Goal: Task Accomplishment & Management: Complete application form

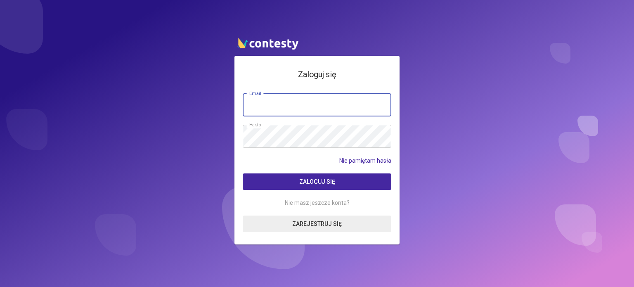
paste input "**********"
type input "**********"
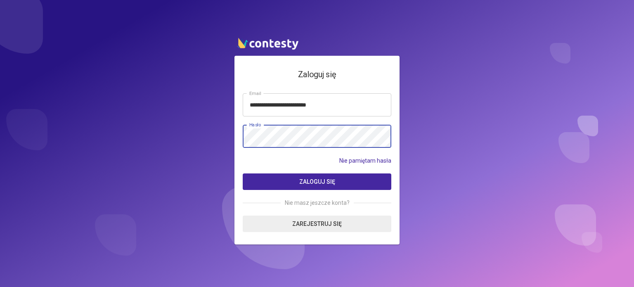
click at [243, 173] on button "Zaloguj się" at bounding box center [317, 181] width 148 height 16
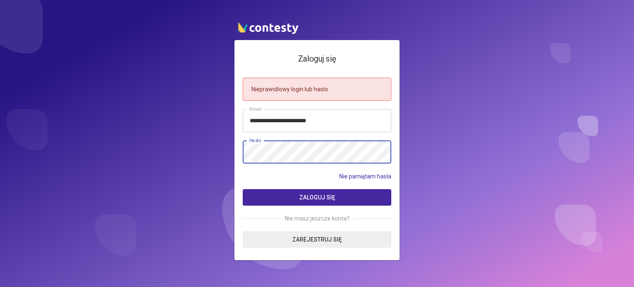
click at [243, 189] on button "Zaloguj się" at bounding box center [317, 197] width 148 height 16
click at [231, 153] on div "**********" at bounding box center [317, 143] width 634 height 287
click at [243, 189] on button "Zaloguj się" at bounding box center [317, 197] width 148 height 16
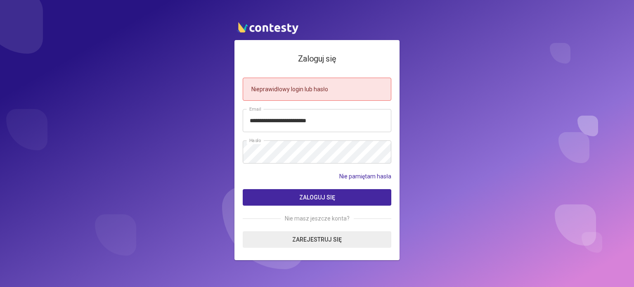
click at [346, 193] on button "Zaloguj się" at bounding box center [317, 197] width 148 height 16
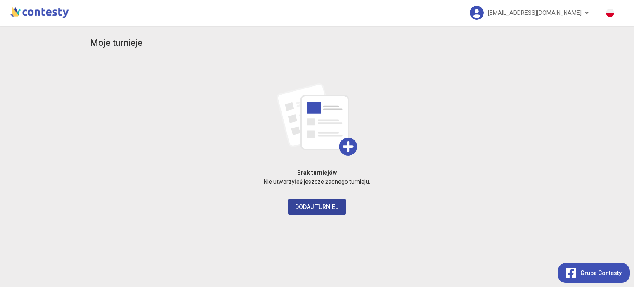
click at [315, 206] on button "Dodaj turniej" at bounding box center [317, 206] width 58 height 16
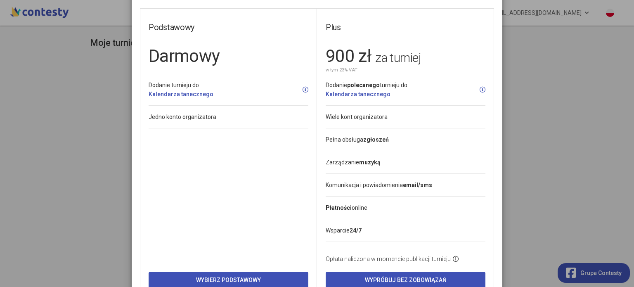
scroll to position [61, 0]
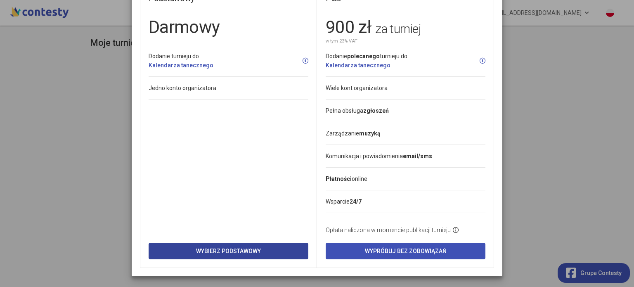
click at [225, 244] on button "Wybierz Podstawowy" at bounding box center [228, 251] width 160 height 16
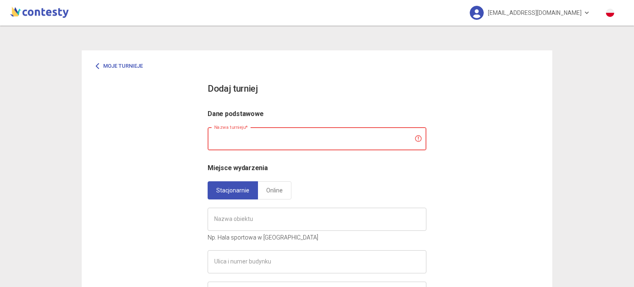
click at [256, 139] on input "text" at bounding box center [316, 138] width 219 height 23
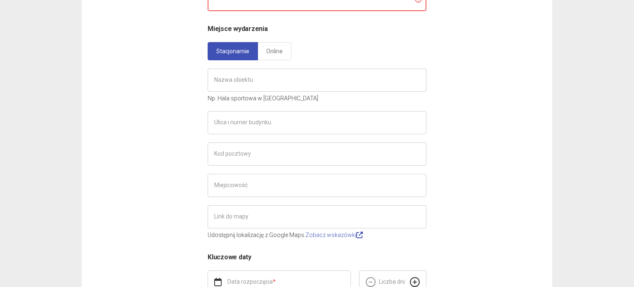
scroll to position [15, 0]
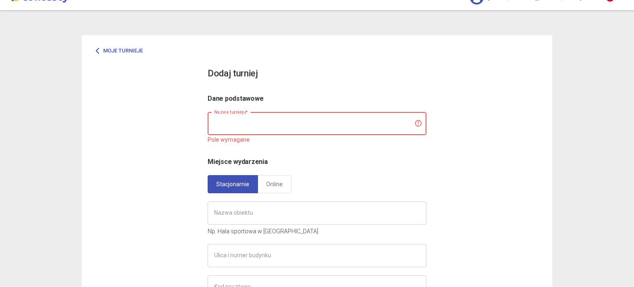
paste input "**********"
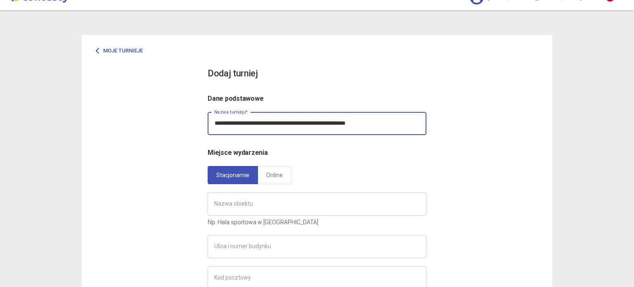
scroll to position [98, 0]
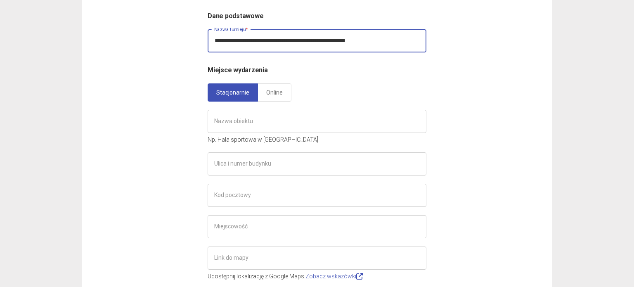
type input "**********"
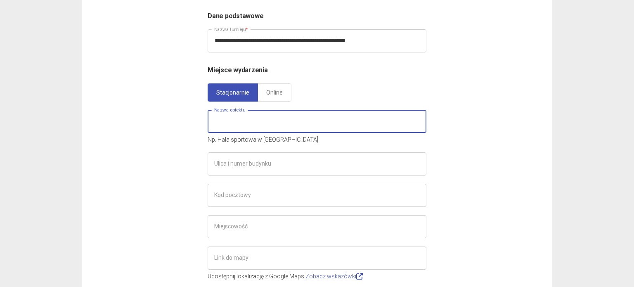
click at [264, 117] on input "text" at bounding box center [316, 121] width 219 height 23
paste input "**********"
type input "**********"
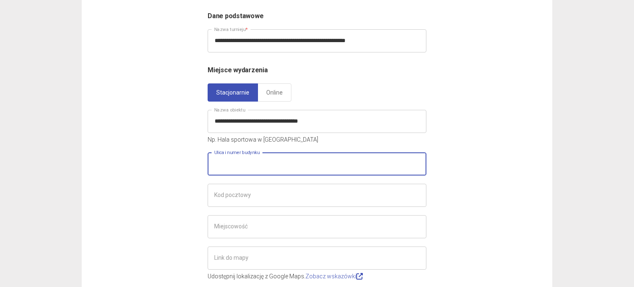
click at [269, 171] on input "text" at bounding box center [316, 163] width 219 height 23
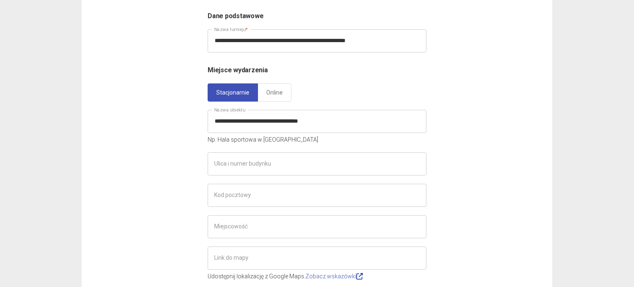
click at [135, 185] on div "**********" at bounding box center [317, 190] width 470 height 475
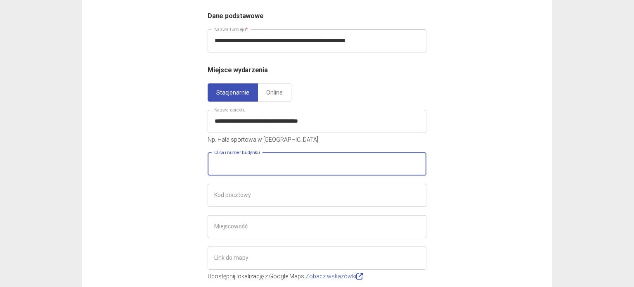
drag, startPoint x: 240, startPoint y: 153, endPoint x: 245, endPoint y: 158, distance: 7.0
click at [242, 155] on input "text" at bounding box center [316, 163] width 219 height 23
paste input "**********"
type input "**********"
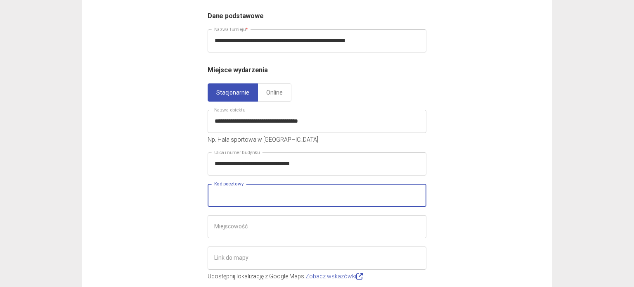
click at [245, 201] on input "text" at bounding box center [316, 195] width 219 height 23
paste input "**********"
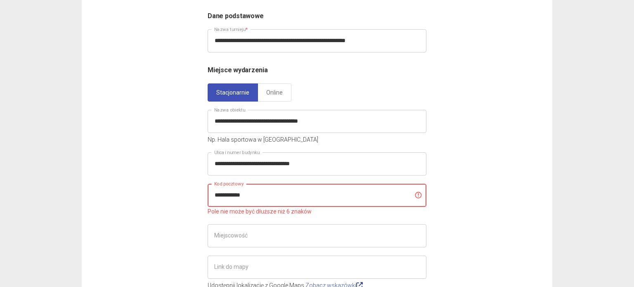
scroll to position [139, 0]
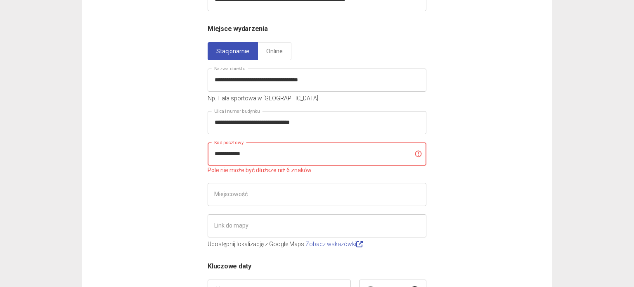
drag, startPoint x: 260, startPoint y: 158, endPoint x: 233, endPoint y: 153, distance: 28.0
click at [233, 153] on input "**********" at bounding box center [316, 153] width 219 height 23
type input "******"
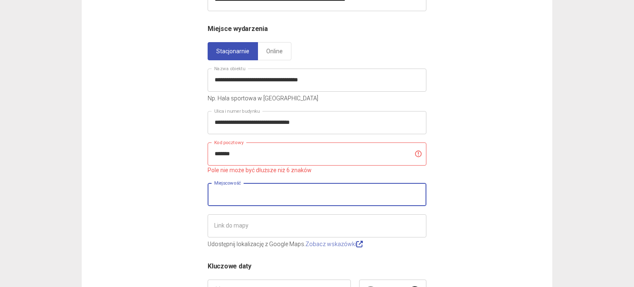
click at [251, 194] on input "text" at bounding box center [316, 194] width 219 height 23
type input "*****"
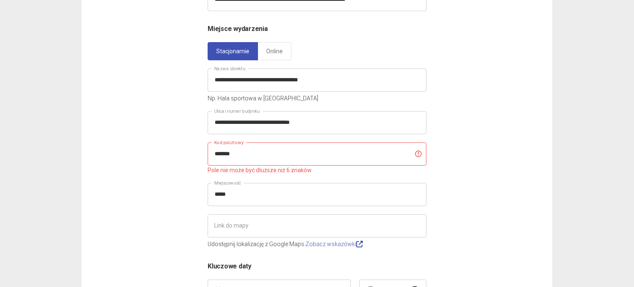
click at [137, 166] on div "**********" at bounding box center [317, 153] width 470 height 484
click at [221, 155] on input "******" at bounding box center [316, 153] width 219 height 23
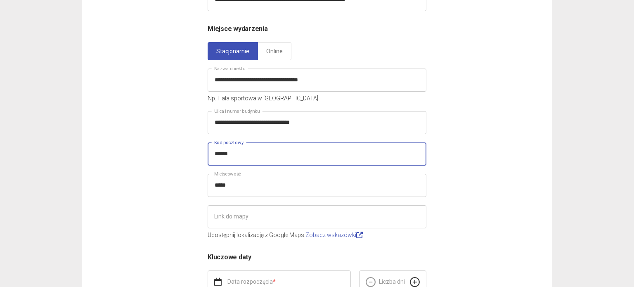
type input "*****"
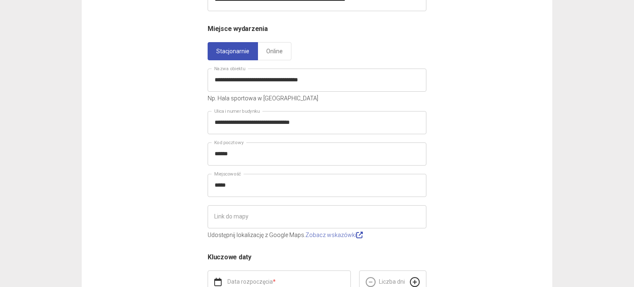
click at [192, 134] on div "**********" at bounding box center [317, 148] width 470 height 475
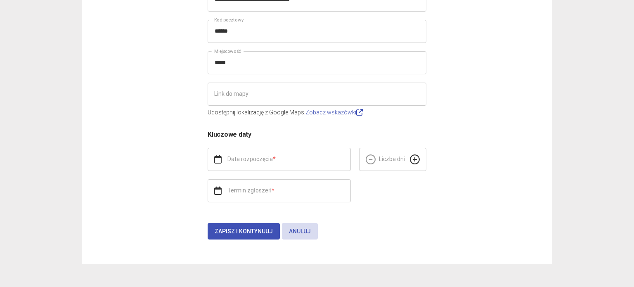
scroll to position [263, 0]
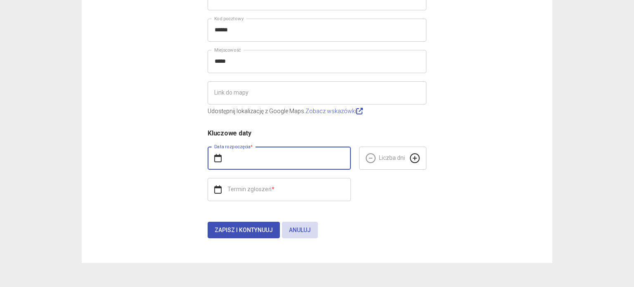
click at [251, 161] on input "text" at bounding box center [278, 157] width 143 height 23
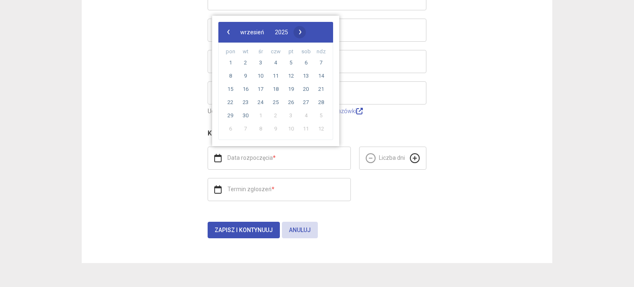
click at [306, 33] on span "›" at bounding box center [300, 32] width 12 height 12
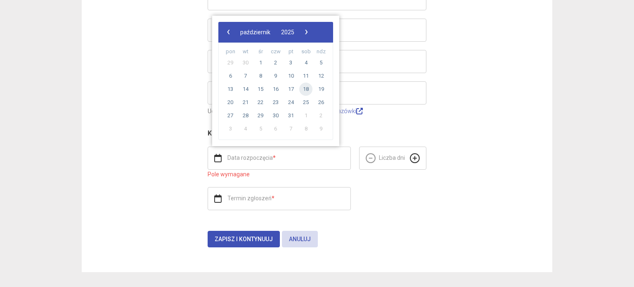
click at [304, 85] on span "18" at bounding box center [305, 88] width 13 height 13
type input "**********"
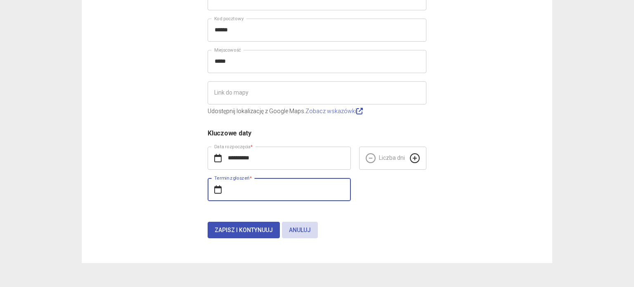
click at [319, 188] on input "text" at bounding box center [278, 189] width 143 height 23
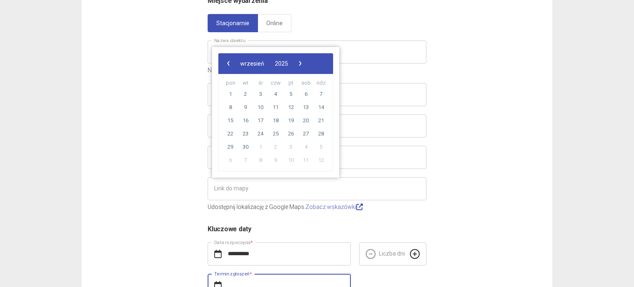
scroll to position [222, 0]
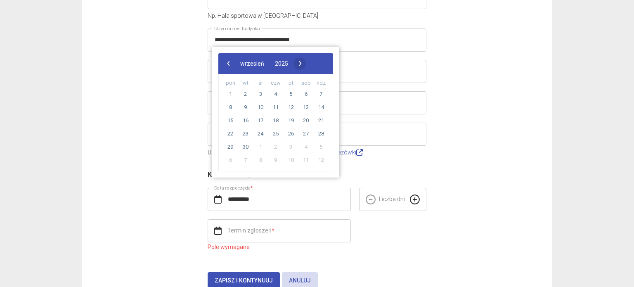
click at [323, 63] on body "**********" at bounding box center [317, 143] width 634 height 287
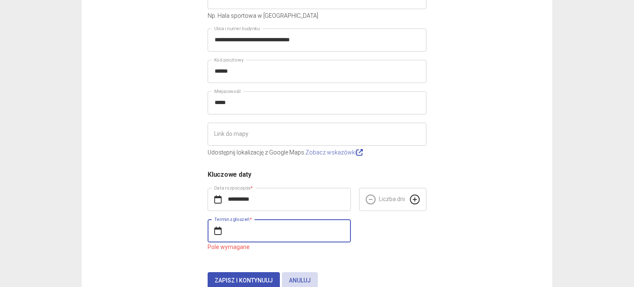
click at [274, 230] on input "text" at bounding box center [278, 230] width 143 height 23
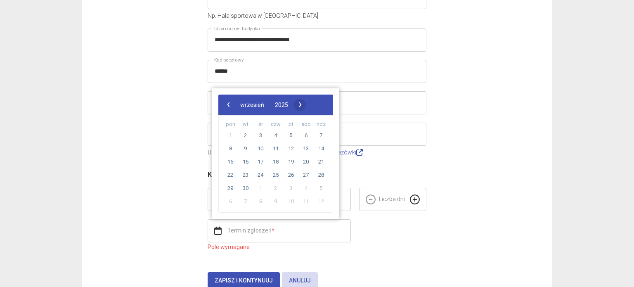
click at [306, 102] on span "›" at bounding box center [300, 104] width 12 height 12
click at [291, 150] on span "10" at bounding box center [290, 148] width 13 height 13
type input "**********"
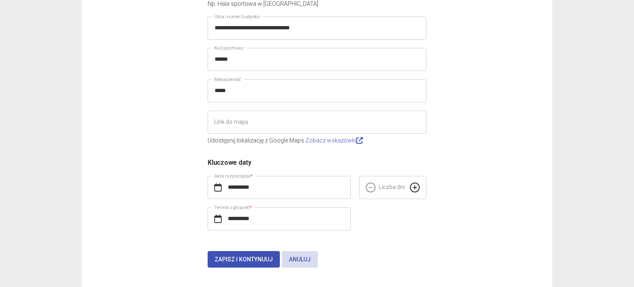
scroll to position [263, 0]
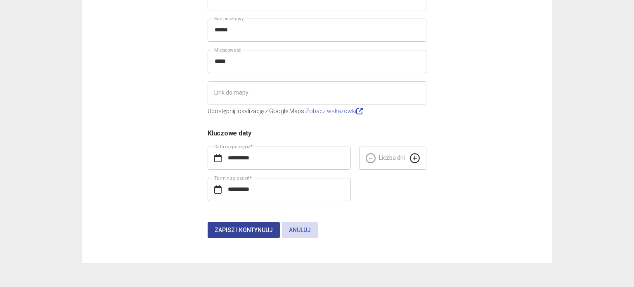
click at [247, 227] on span "Zapisz i kontynuuj" at bounding box center [243, 229] width 58 height 7
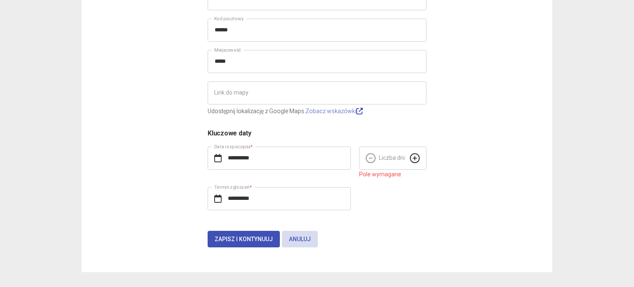
click at [406, 162] on div at bounding box center [414, 157] width 23 height 23
type input "*"
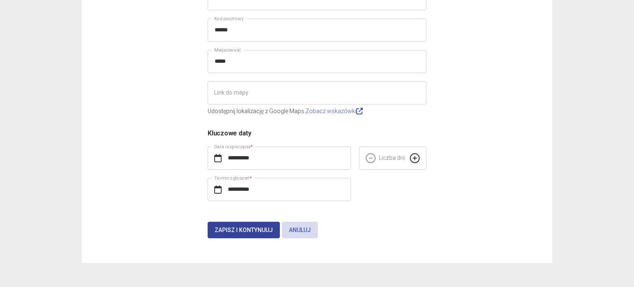
click at [244, 227] on span "Zapisz i kontynuuj" at bounding box center [243, 229] width 58 height 7
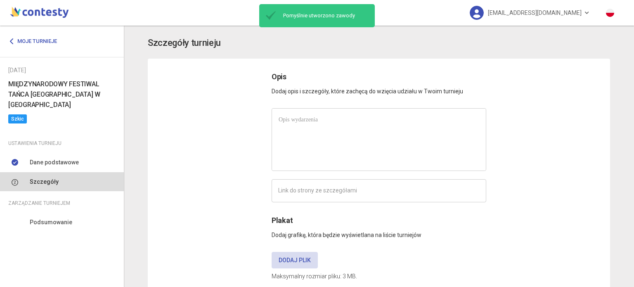
click at [394, 132] on div at bounding box center [379, 139] width 214 height 62
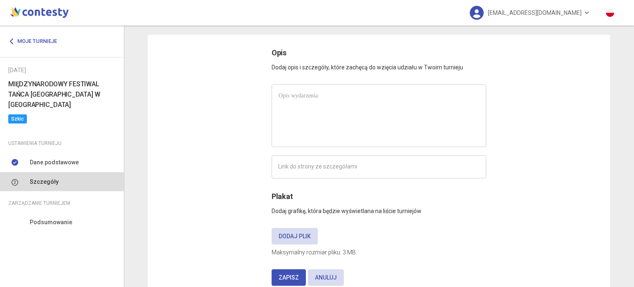
scroll to position [10, 0]
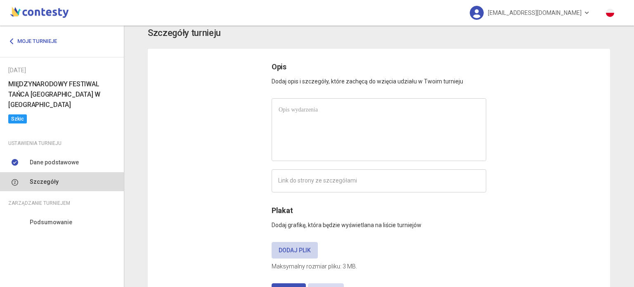
click at [289, 249] on label "Dodaj plik" at bounding box center [294, 250] width 46 height 16
click at [0, 0] on input "Dodaj plik" at bounding box center [0, 0] width 0 height 0
click at [285, 254] on label "Dodaj plik" at bounding box center [294, 250] width 46 height 16
click at [0, 0] on input "Dodaj plik" at bounding box center [0, 0] width 0 height 0
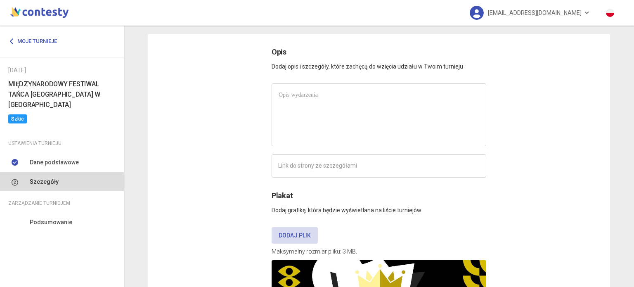
scroll to position [11, 0]
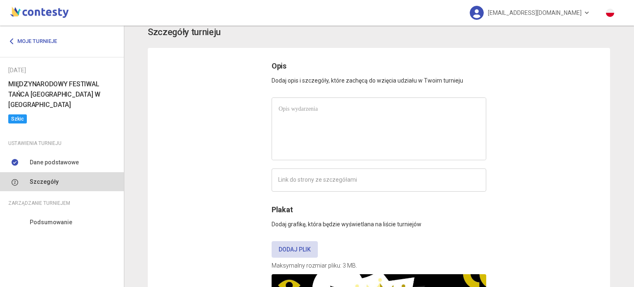
click at [335, 121] on div at bounding box center [379, 129] width 214 height 62
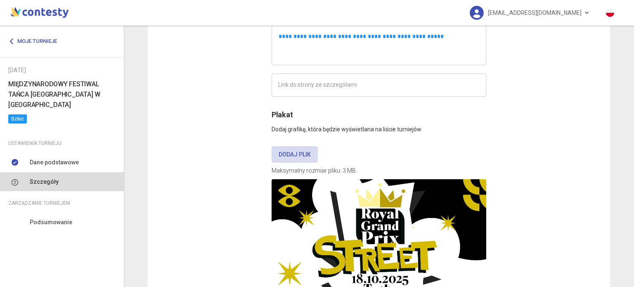
scroll to position [806, 0]
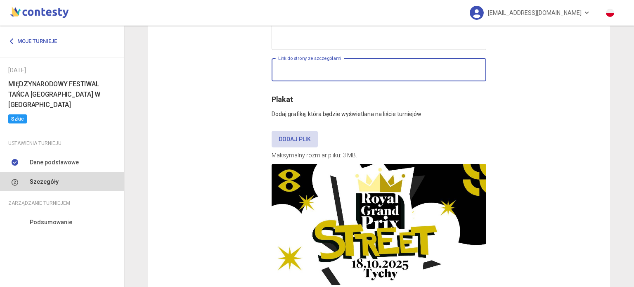
click at [328, 66] on input "text" at bounding box center [378, 69] width 214 height 23
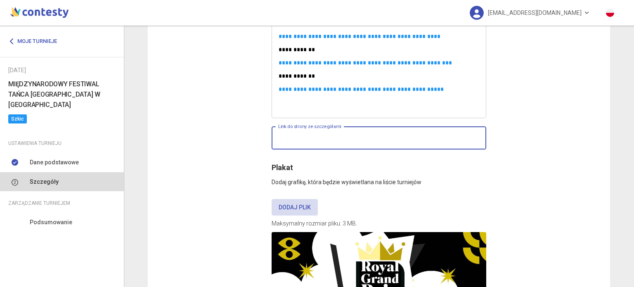
scroll to position [737, 0]
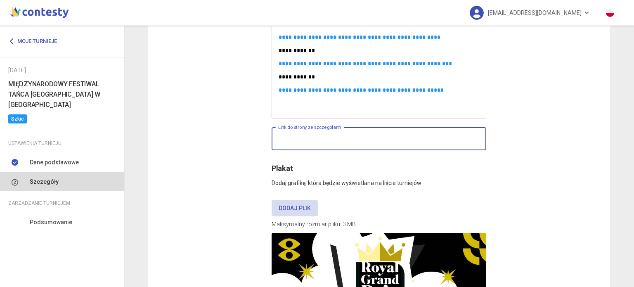
paste input "**********"
type input "**********"
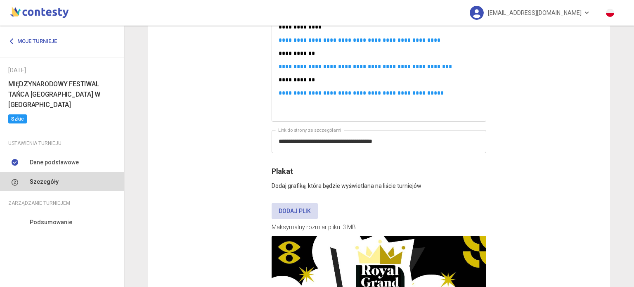
scroll to position [860, 0]
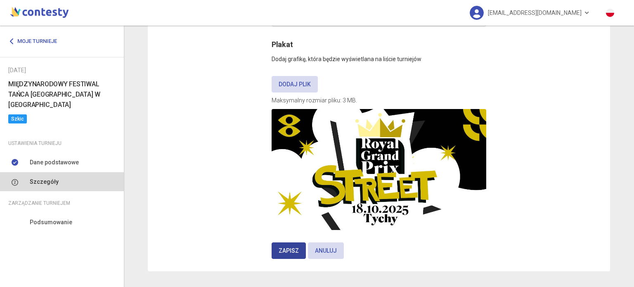
click at [280, 250] on span "Zapisz" at bounding box center [288, 250] width 20 height 7
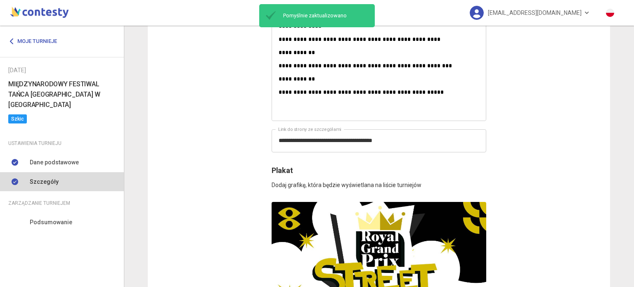
scroll to position [846, 0]
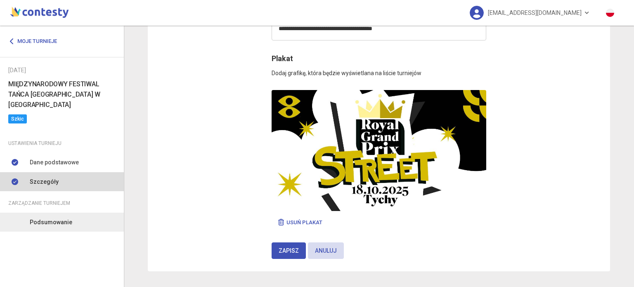
click at [61, 224] on span "Podsumowanie" at bounding box center [51, 221] width 42 height 9
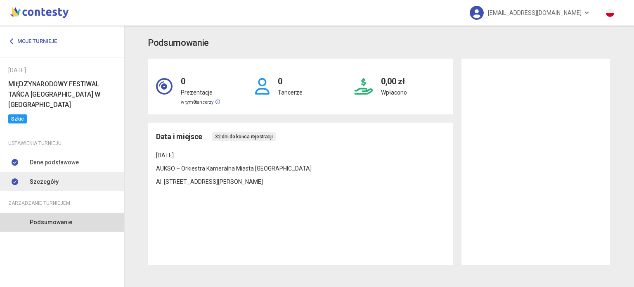
click at [42, 184] on span "Szczegóły" at bounding box center [44, 181] width 29 height 9
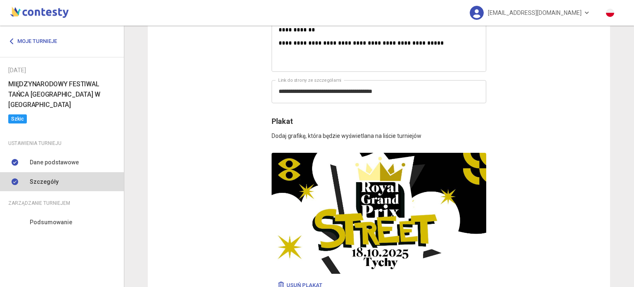
scroll to position [846, 0]
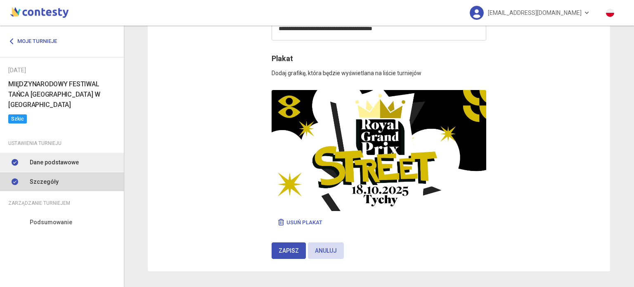
click at [54, 168] on link "Dane podstawowe" at bounding box center [62, 162] width 124 height 19
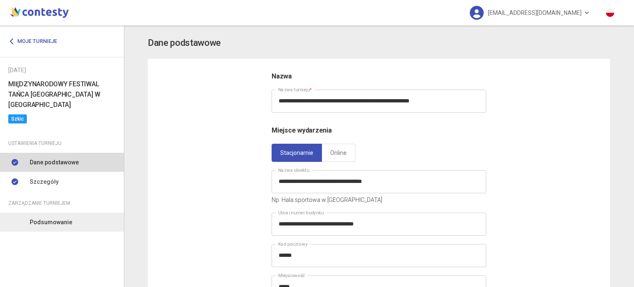
click at [60, 216] on link "Podsumowanie" at bounding box center [62, 221] width 124 height 19
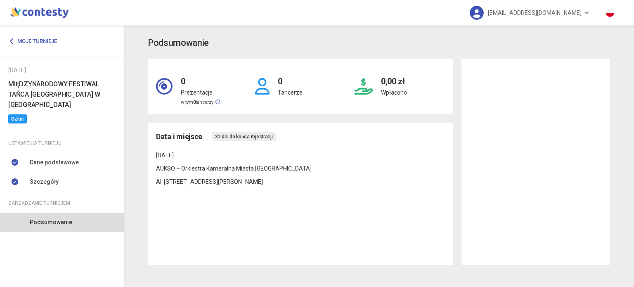
click at [21, 120] on span "Szkic" at bounding box center [17, 118] width 19 height 9
click at [19, 118] on span "Szkic" at bounding box center [17, 118] width 19 height 9
click at [576, 16] on span "[EMAIL_ADDRESS][DOMAIN_NAME]" at bounding box center [535, 12] width 94 height 17
click at [31, 9] on img at bounding box center [39, 11] width 62 height 16
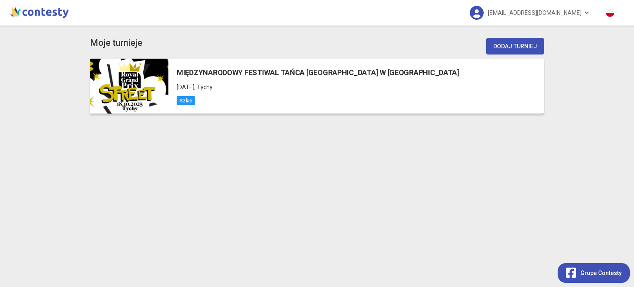
click at [186, 104] on span "Szkic" at bounding box center [186, 100] width 19 height 9
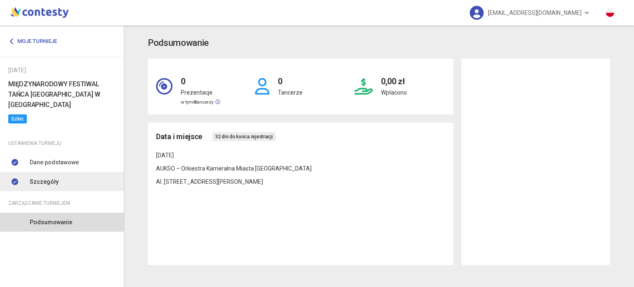
click at [52, 181] on span "Szczegóły" at bounding box center [44, 181] width 29 height 9
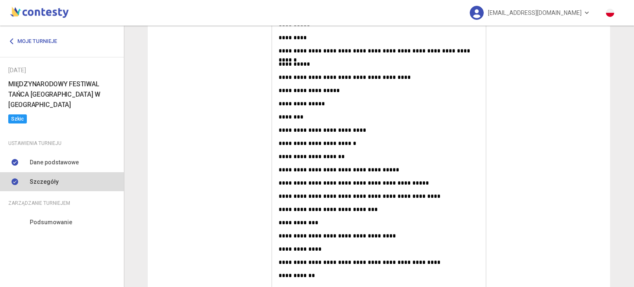
scroll to position [434, 0]
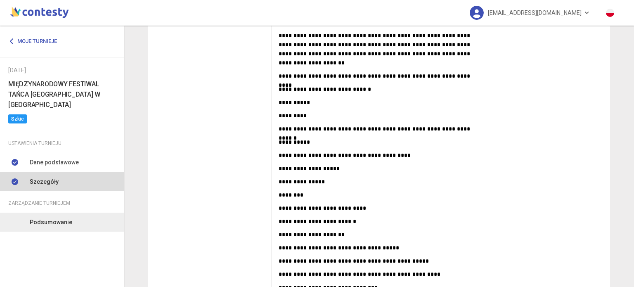
click at [53, 221] on span "Podsumowanie" at bounding box center [51, 221] width 42 height 9
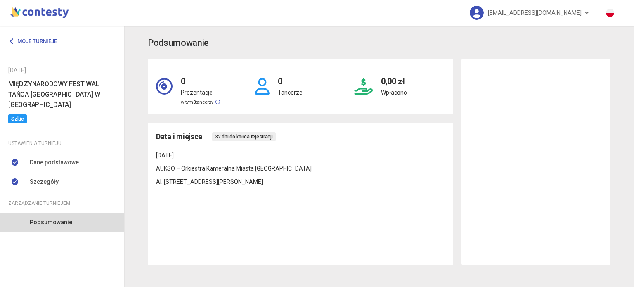
click at [403, 130] on div "Data i miejsce 32 dni do końca rejestracji [DATE] AUKSO – Orkiestra Kameralna M…" at bounding box center [300, 194] width 305 height 142
click at [566, 134] on div at bounding box center [535, 162] width 148 height 206
click at [540, 160] on div at bounding box center [535, 162] width 148 height 206
click at [26, 38] on link "Moje turnieje" at bounding box center [35, 41] width 55 height 15
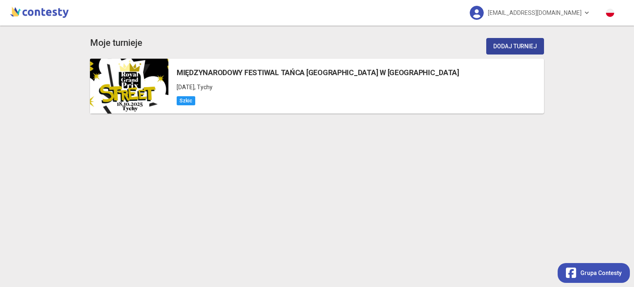
click at [532, 41] on button "Dodaj turniej" at bounding box center [515, 46] width 58 height 16
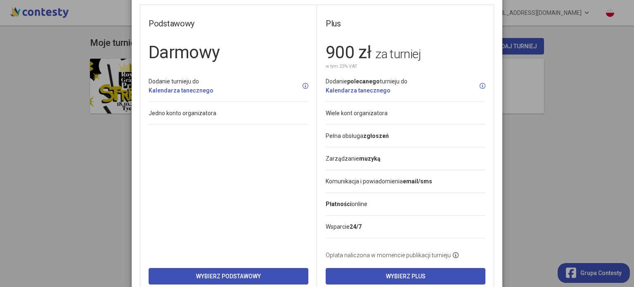
scroll to position [61, 0]
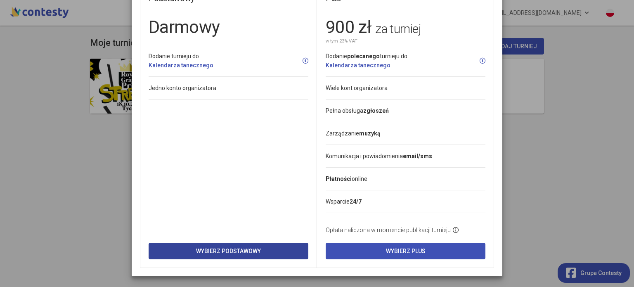
click at [243, 254] on button "Wybierz Podstawowy" at bounding box center [228, 251] width 160 height 16
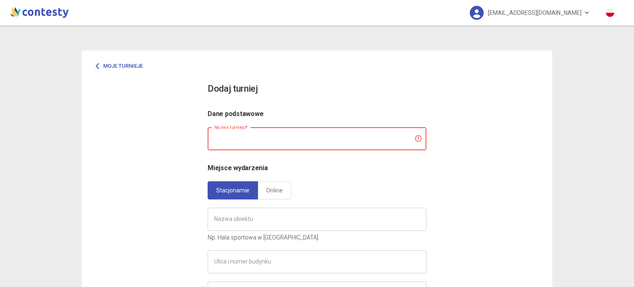
click at [240, 137] on input "text" at bounding box center [316, 138] width 219 height 23
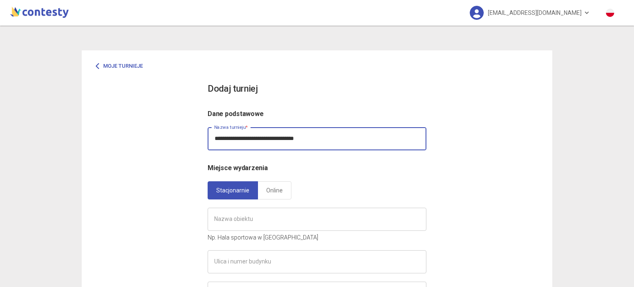
drag, startPoint x: 345, startPoint y: 139, endPoint x: 314, endPoint y: 137, distance: 31.0
click at [314, 137] on input "**********" at bounding box center [316, 138] width 219 height 23
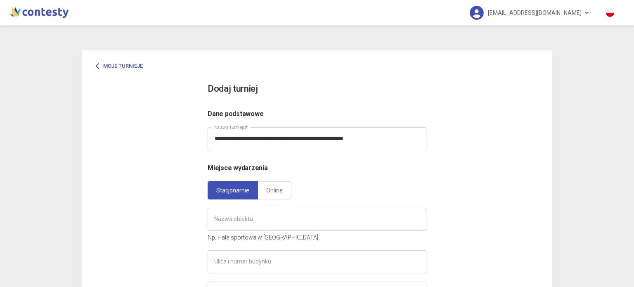
drag, startPoint x: 436, startPoint y: 120, endPoint x: 368, endPoint y: 112, distance: 69.4
click at [434, 120] on div "**********" at bounding box center [317, 287] width 470 height 475
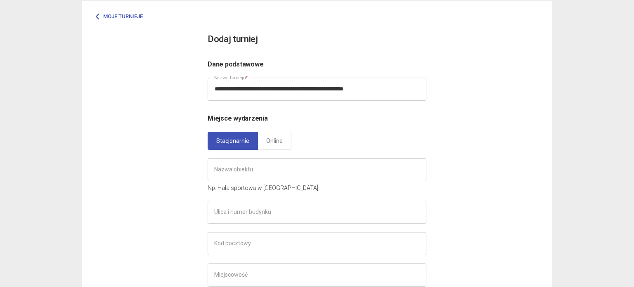
scroll to position [82, 0]
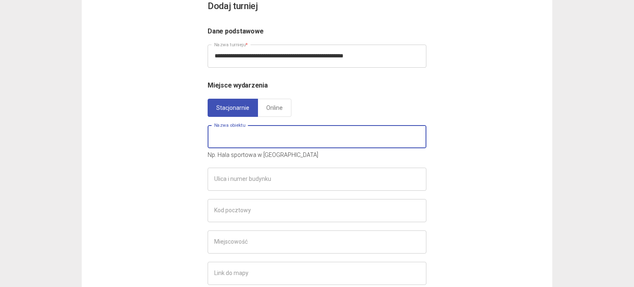
click at [267, 135] on input "text" at bounding box center [316, 136] width 219 height 23
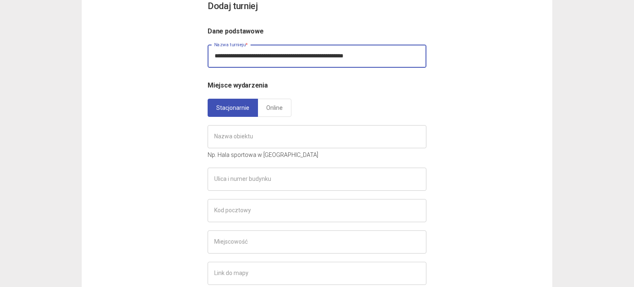
click at [411, 55] on input "**********" at bounding box center [316, 56] width 219 height 23
click at [386, 55] on input "**********" at bounding box center [316, 56] width 219 height 23
type input "**********"
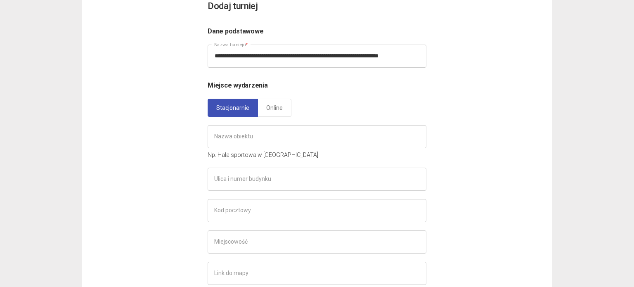
drag, startPoint x: 457, startPoint y: 144, endPoint x: 440, endPoint y: 133, distance: 20.6
click at [456, 143] on div "**********" at bounding box center [317, 205] width 470 height 475
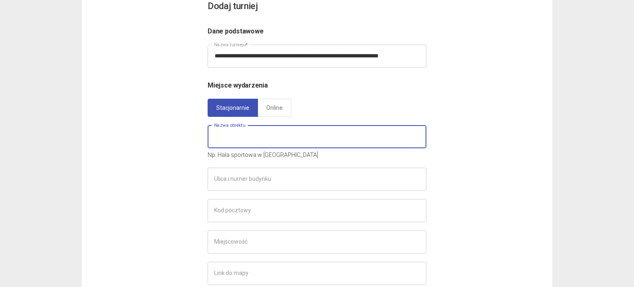
click at [258, 144] on input "text" at bounding box center [316, 136] width 219 height 23
paste input "**********"
type input "**********"
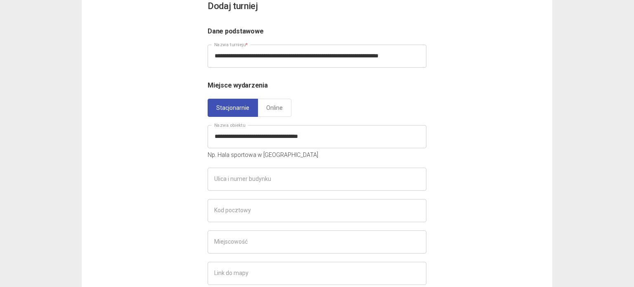
click at [180, 161] on div "**********" at bounding box center [317, 205] width 470 height 475
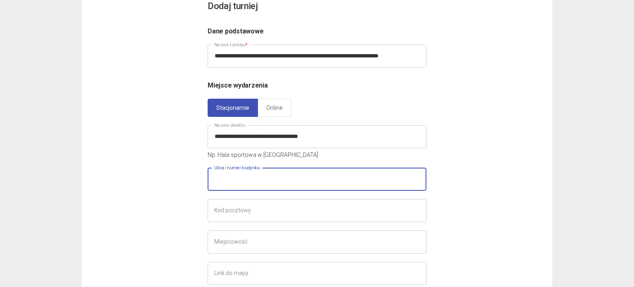
drag, startPoint x: 250, startPoint y: 183, endPoint x: 249, endPoint y: 162, distance: 21.1
click at [250, 183] on input "text" at bounding box center [316, 178] width 219 height 23
paste input "**********"
type input "**********"
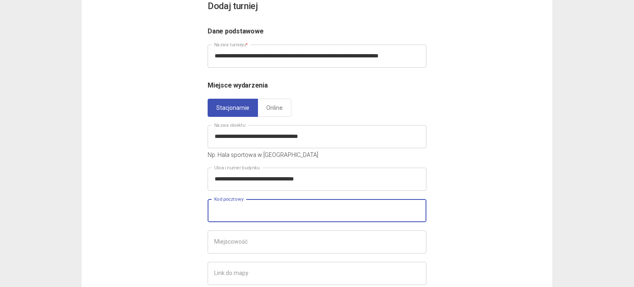
click at [239, 214] on input "text" at bounding box center [316, 210] width 219 height 23
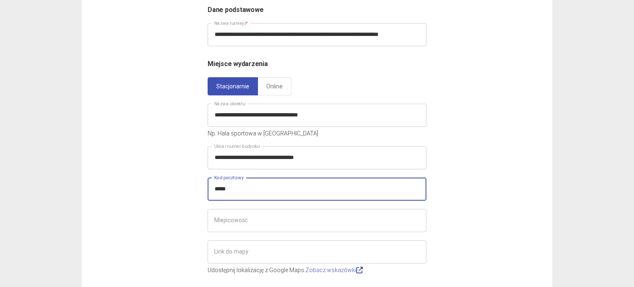
scroll to position [124, 0]
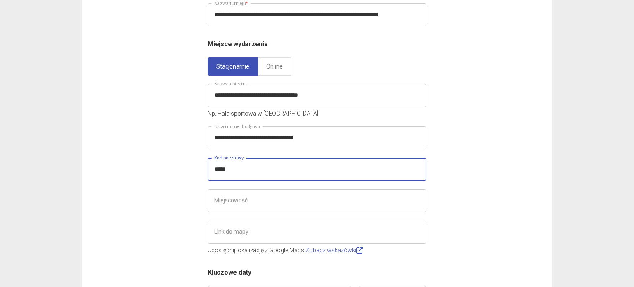
type input "*****"
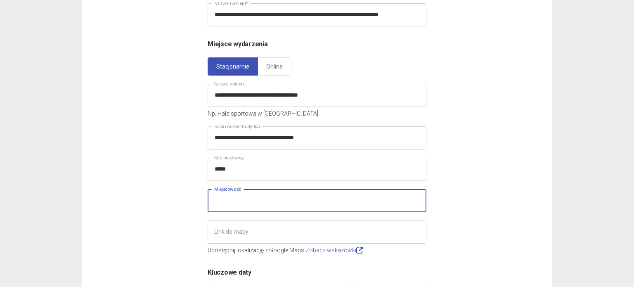
click at [276, 203] on input "text" at bounding box center [316, 200] width 219 height 23
type input "*"
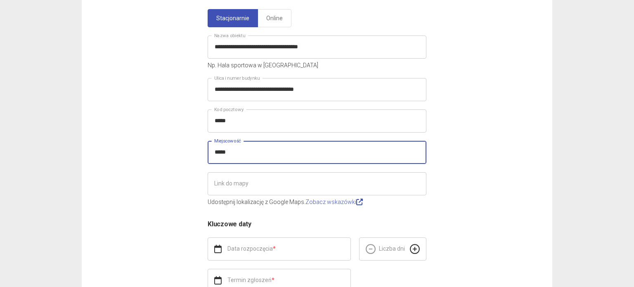
scroll to position [263, 0]
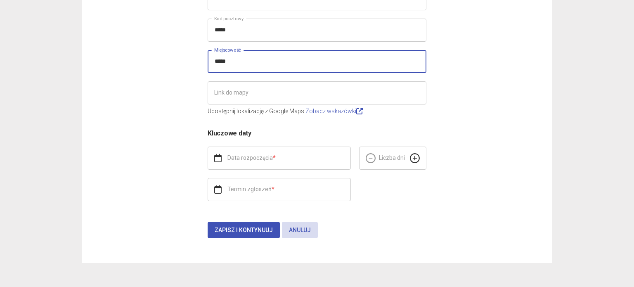
type input "*****"
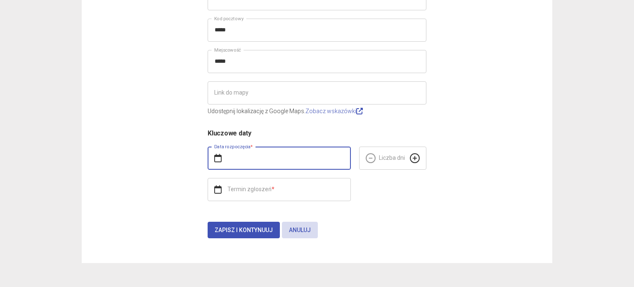
click at [245, 161] on input "text" at bounding box center [278, 157] width 143 height 23
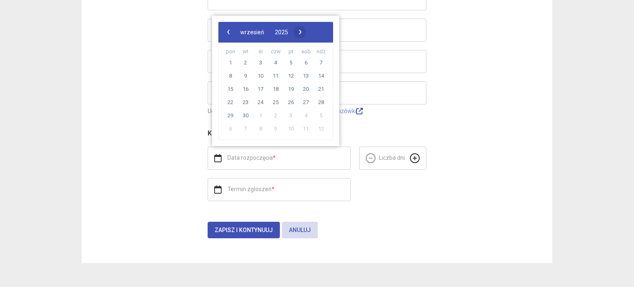
click at [306, 32] on span "›" at bounding box center [300, 32] width 12 height 12
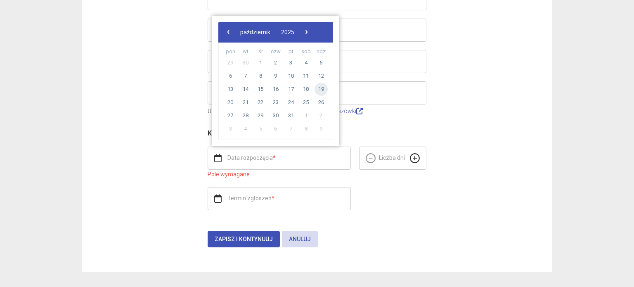
click at [319, 90] on span "19" at bounding box center [320, 88] width 13 height 13
type input "**********"
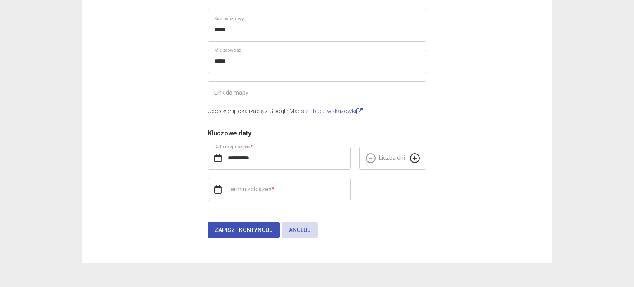
click at [412, 157] on icon at bounding box center [415, 158] width 10 height 10
type input "*"
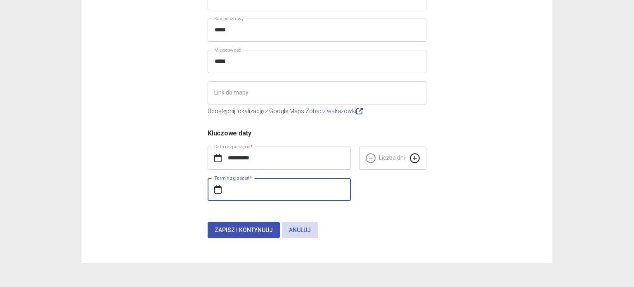
click at [246, 191] on input "text" at bounding box center [278, 189] width 143 height 23
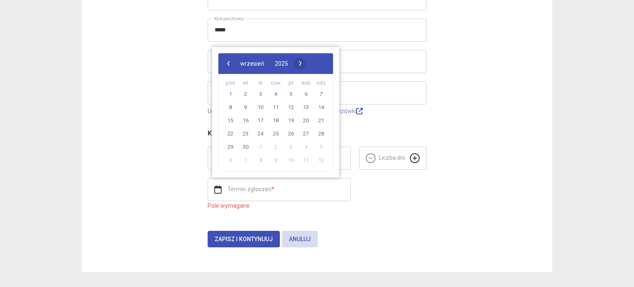
click at [306, 62] on span "›" at bounding box center [300, 63] width 12 height 12
click at [291, 105] on span "10" at bounding box center [290, 107] width 13 height 13
type input "**********"
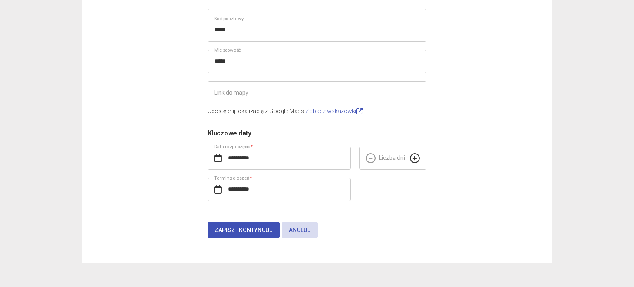
click at [391, 211] on form "**********" at bounding box center [316, 42] width 219 height 392
click at [236, 224] on button "Zapisz i kontynuuj" at bounding box center [243, 230] width 72 height 16
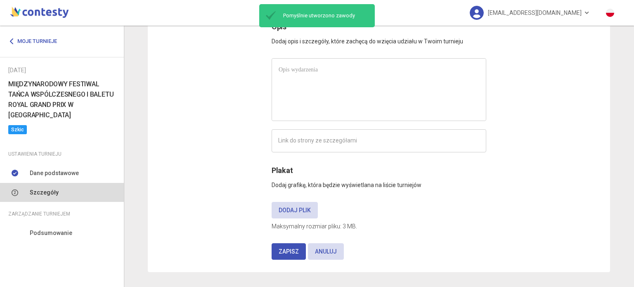
scroll to position [51, 0]
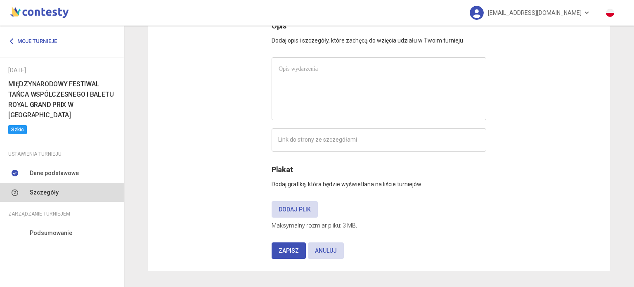
click at [328, 106] on div at bounding box center [379, 89] width 214 height 62
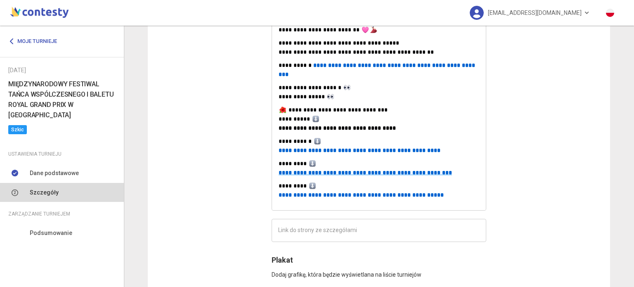
scroll to position [587, 0]
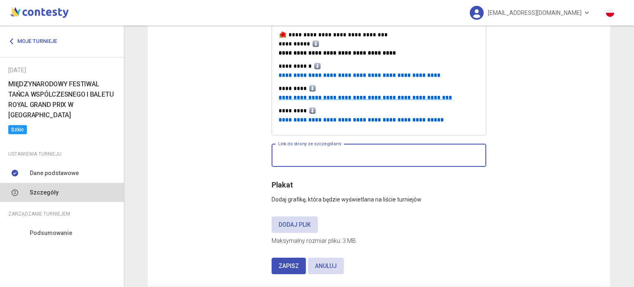
click at [346, 144] on input "text" at bounding box center [378, 155] width 214 height 23
paste input "**********"
type input "**********"
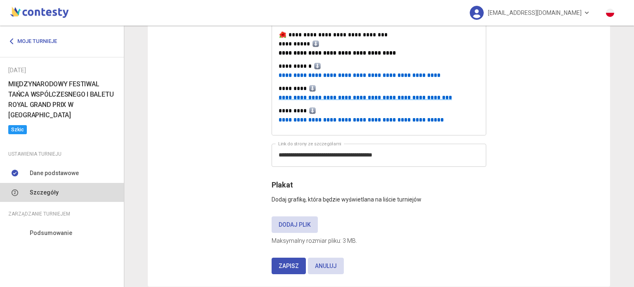
click at [280, 216] on label "Dodaj plik" at bounding box center [294, 224] width 46 height 16
click at [0, 0] on input "Dodaj plik" at bounding box center [0, 0] width 0 height 0
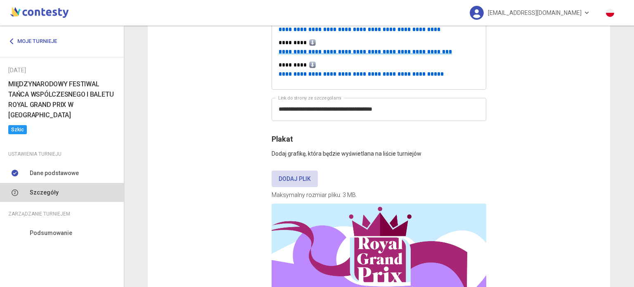
scroll to position [711, 0]
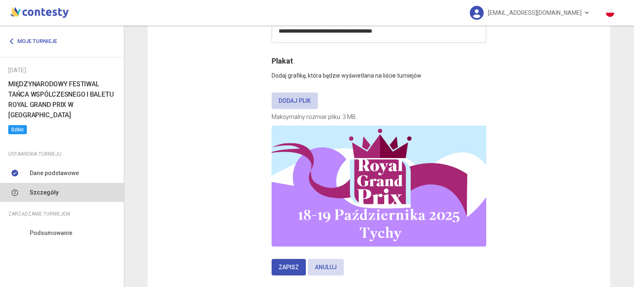
click at [304, 92] on label "Dodaj plik" at bounding box center [294, 100] width 46 height 16
click at [0, 0] on input "Dodaj plik" at bounding box center [0, 0] width 0 height 0
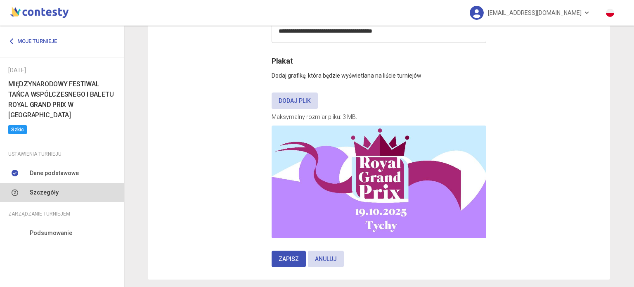
scroll to position [704, 0]
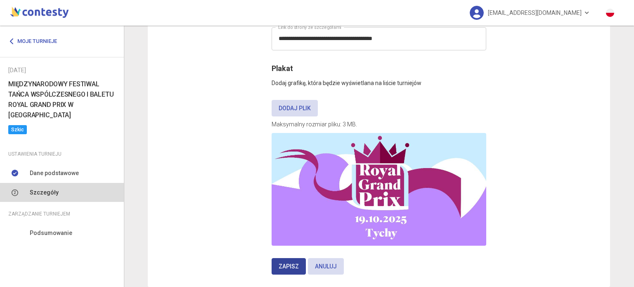
click at [287, 263] on span "Zapisz" at bounding box center [288, 266] width 20 height 7
click at [280, 263] on span "Zapisz" at bounding box center [288, 266] width 20 height 7
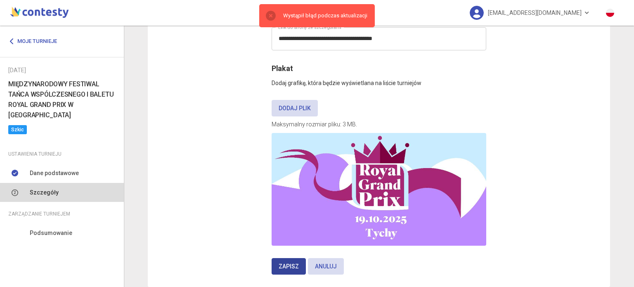
click at [280, 263] on span "Zapisz" at bounding box center [288, 266] width 20 height 7
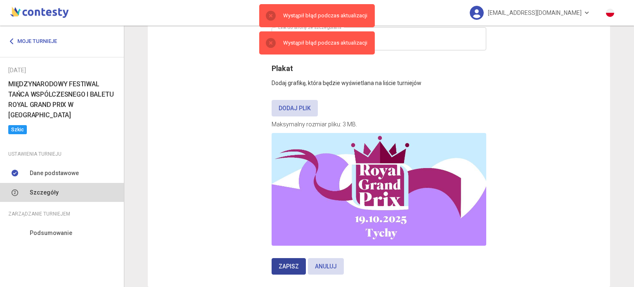
click at [280, 263] on span "Zapisz" at bounding box center [288, 266] width 20 height 7
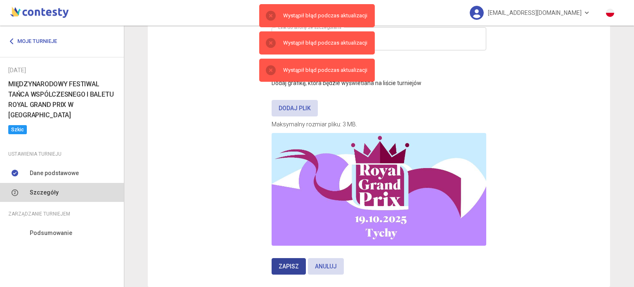
click at [280, 263] on span "Zapisz" at bounding box center [288, 266] width 20 height 7
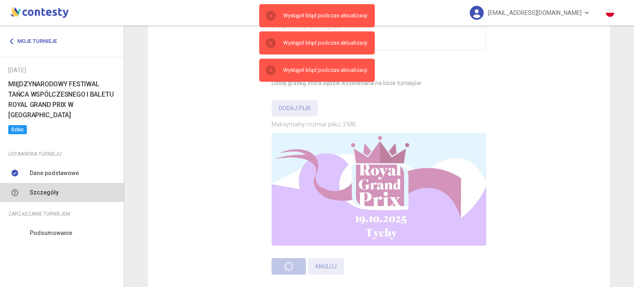
click at [299, 263] on span "Zapisz" at bounding box center [309, 266] width 20 height 7
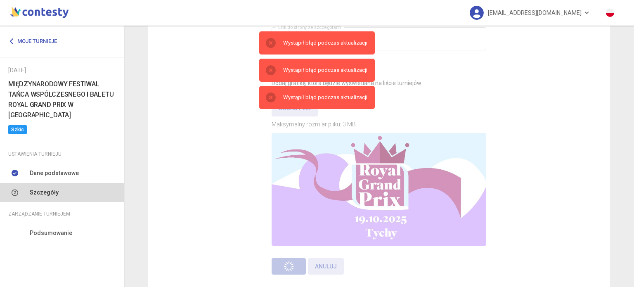
click at [299, 263] on span "Zapisz" at bounding box center [309, 266] width 20 height 7
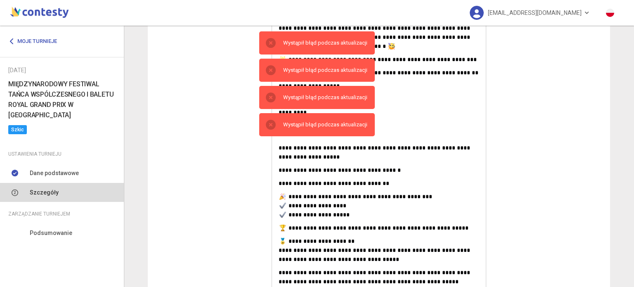
scroll to position [0, 0]
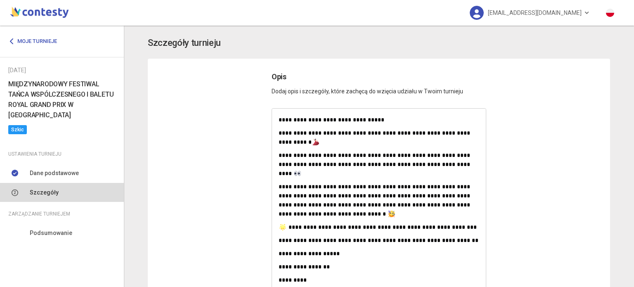
click at [317, 87] on p "Dodaj opis i szczegóły, które zachęcą do wzięcia udziału w Twoim turnieju" at bounding box center [378, 88] width 214 height 13
click at [310, 87] on p "Dodaj opis i szczegóły, które zachęcą do wzięcia udziału w Twoim turnieju" at bounding box center [378, 88] width 214 height 13
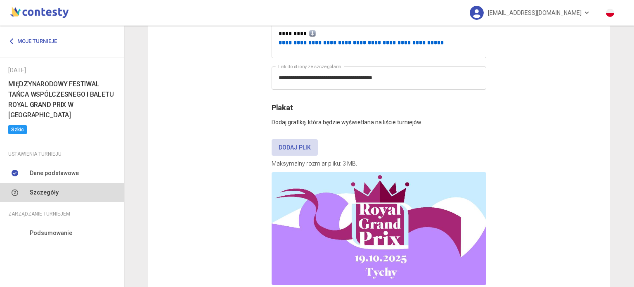
scroll to position [704, 0]
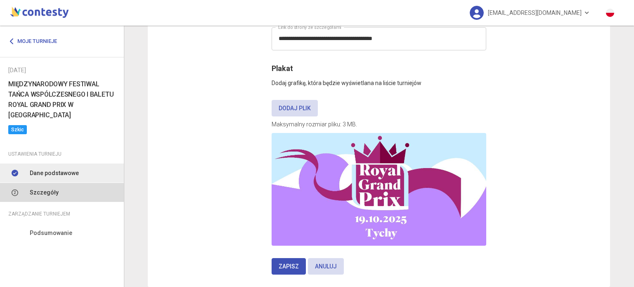
click at [54, 168] on span "Dane podstawowe" at bounding box center [54, 172] width 49 height 9
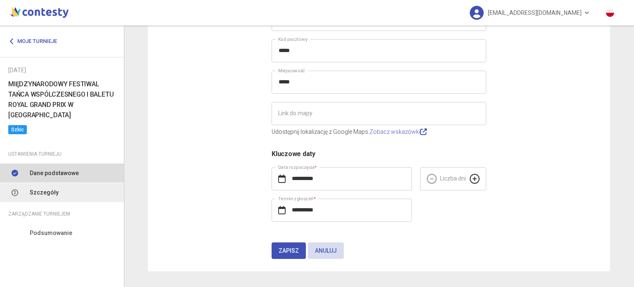
click at [66, 183] on link "Szczegóły" at bounding box center [62, 192] width 124 height 19
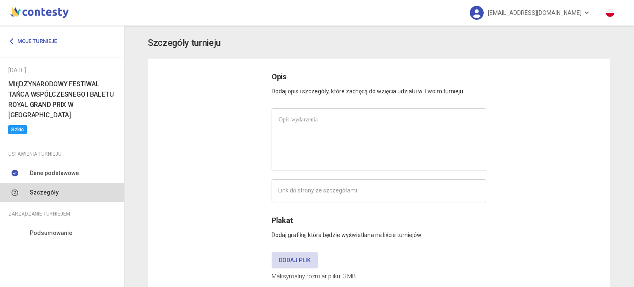
click at [335, 142] on div at bounding box center [379, 139] width 214 height 62
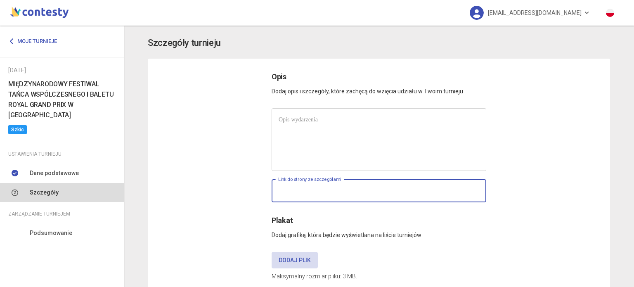
click at [303, 191] on input "text" at bounding box center [378, 190] width 214 height 23
paste input "**********"
type input "**********"
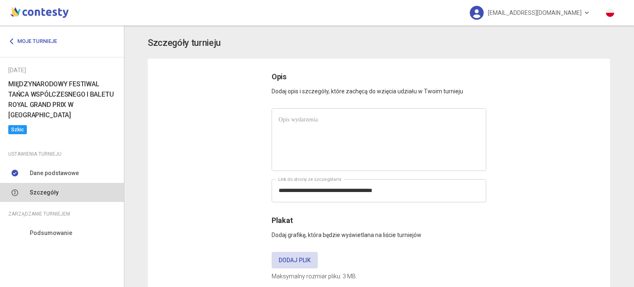
click at [313, 123] on p at bounding box center [378, 119] width 200 height 9
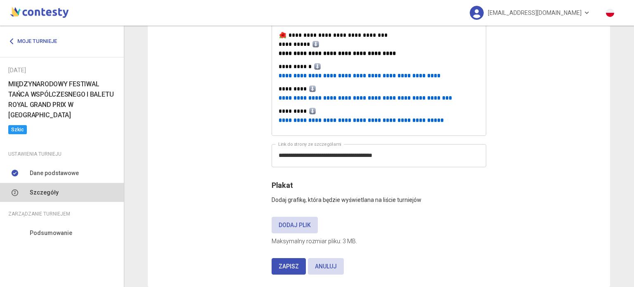
scroll to position [587, 0]
click at [290, 216] on label "Dodaj plik" at bounding box center [294, 224] width 46 height 16
click at [0, 0] on input "Dodaj plik" at bounding box center [0, 0] width 0 height 0
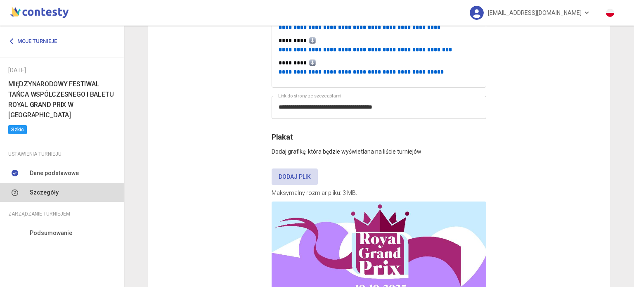
scroll to position [704, 0]
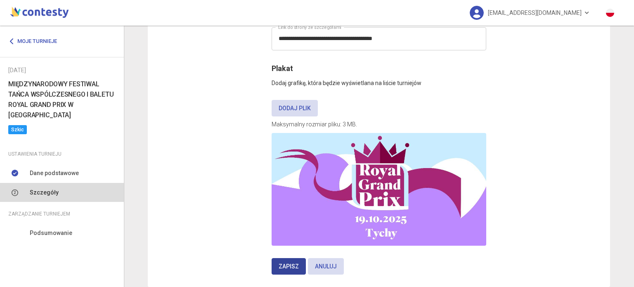
click at [283, 263] on span "Zapisz" at bounding box center [288, 266] width 20 height 7
click at [289, 263] on span "Zapisz" at bounding box center [288, 266] width 20 height 7
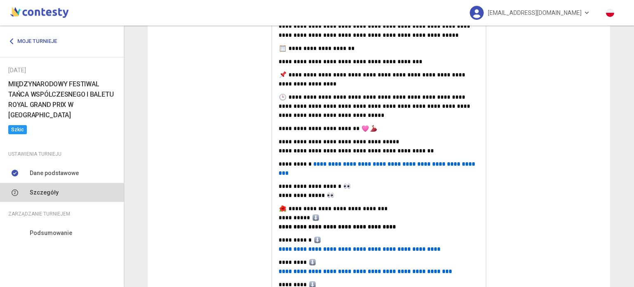
scroll to position [415, 0]
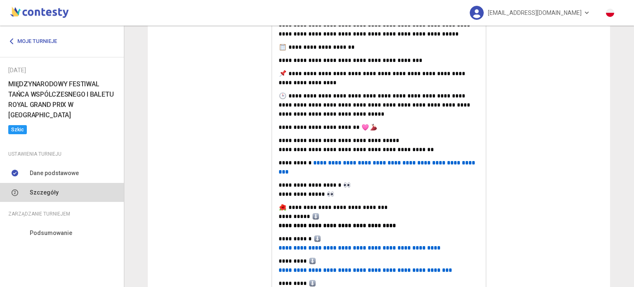
click at [464, 160] on span "**********" at bounding box center [377, 167] width 198 height 15
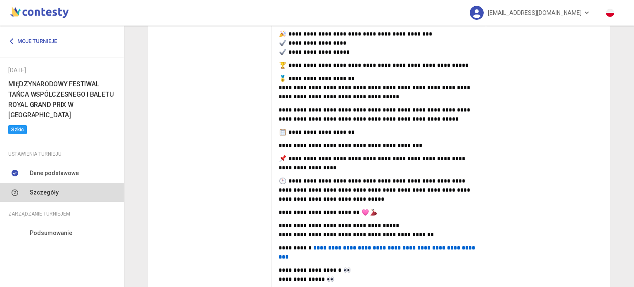
scroll to position [412, 0]
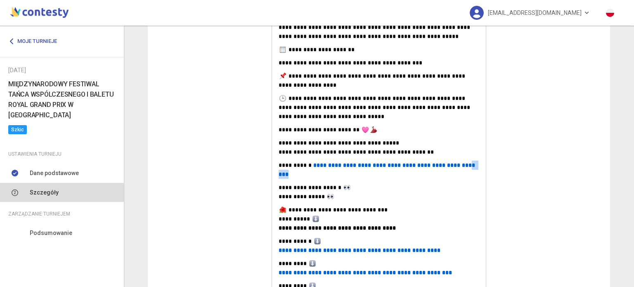
drag, startPoint x: 472, startPoint y: 160, endPoint x: 455, endPoint y: 157, distance: 16.8
click at [455, 160] on p "**********" at bounding box center [378, 169] width 200 height 18
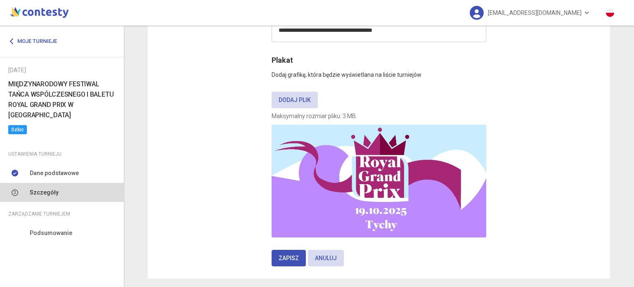
scroll to position [704, 0]
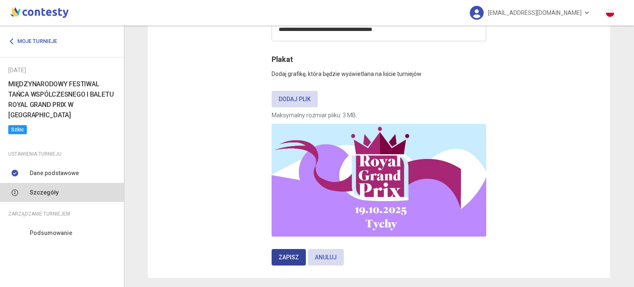
click at [291, 254] on span "Zapisz" at bounding box center [288, 257] width 20 height 7
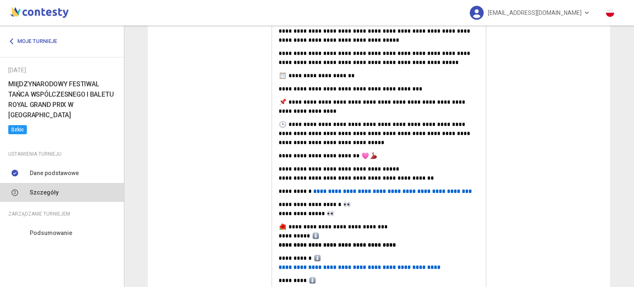
scroll to position [412, 0]
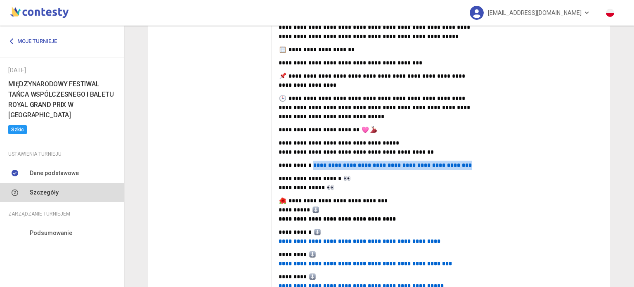
drag, startPoint x: 460, startPoint y: 158, endPoint x: 306, endPoint y: 156, distance: 153.4
click at [306, 160] on p "**********" at bounding box center [378, 164] width 200 height 9
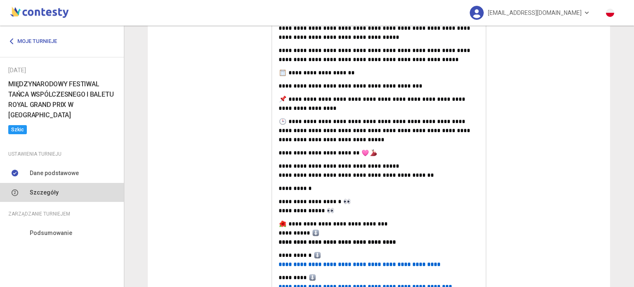
scroll to position [454, 0]
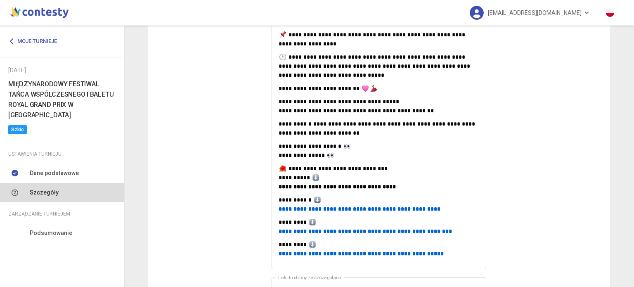
click at [420, 146] on p "**********" at bounding box center [378, 150] width 200 height 18
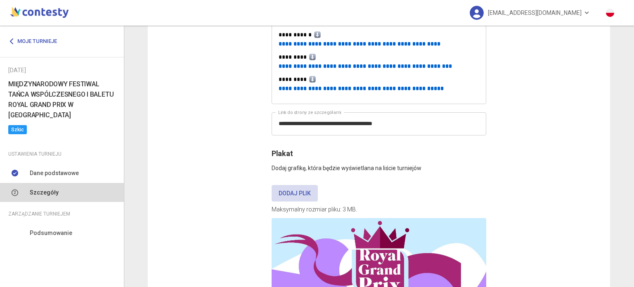
scroll to position [713, 0]
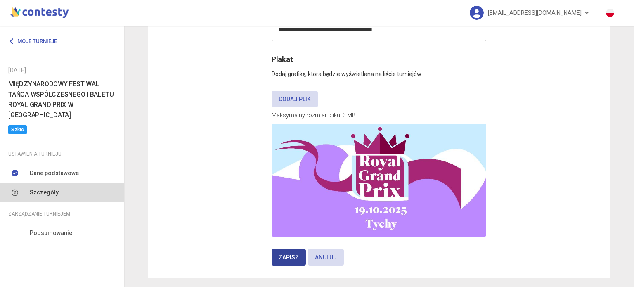
click at [283, 249] on button "Zapisz" at bounding box center [288, 257] width 34 height 16
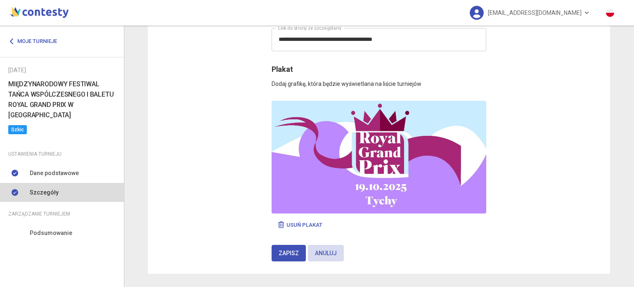
scroll to position [614, 0]
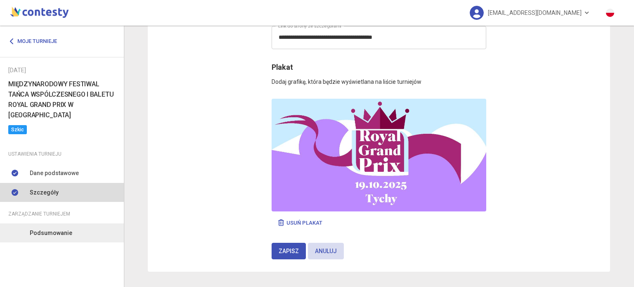
click at [51, 228] on span "Podsumowanie" at bounding box center [51, 232] width 42 height 9
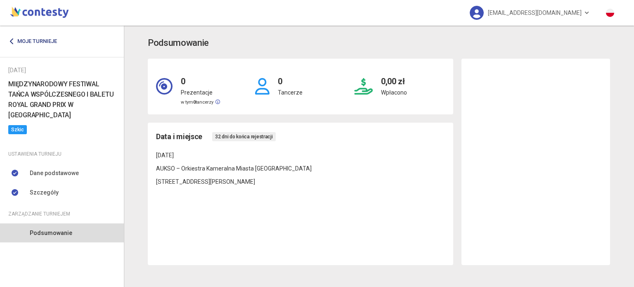
click at [42, 40] on link "Moje turnieje" at bounding box center [35, 41] width 55 height 15
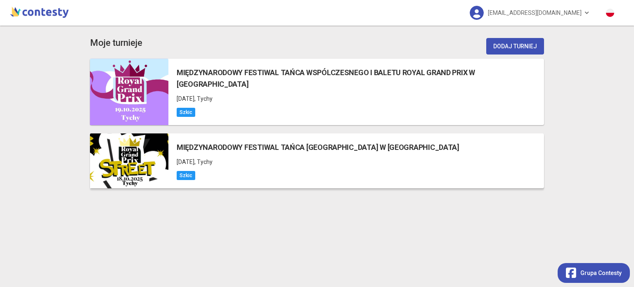
click at [257, 141] on h5 "MIĘDZYNARODOWY FESTIWAL TAŃCA [GEOGRAPHIC_DATA] W [GEOGRAPHIC_DATA]" at bounding box center [318, 147] width 283 height 12
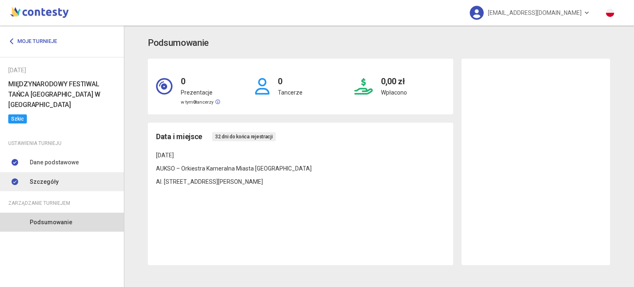
click at [69, 176] on link "Szczegóły" at bounding box center [62, 181] width 124 height 19
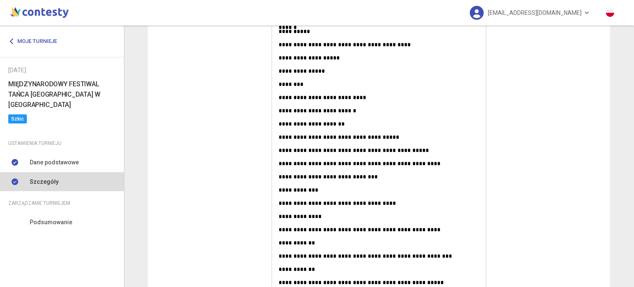
scroll to position [495, 0]
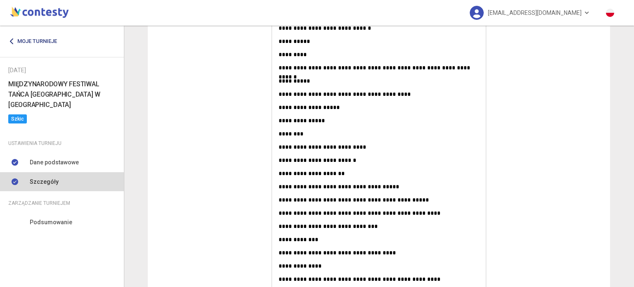
click at [12, 44] on link "Moje turnieje" at bounding box center [35, 41] width 55 height 15
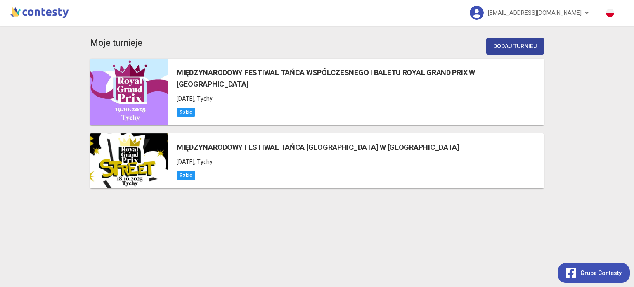
click at [526, 43] on button "Dodaj turniej" at bounding box center [515, 46] width 58 height 16
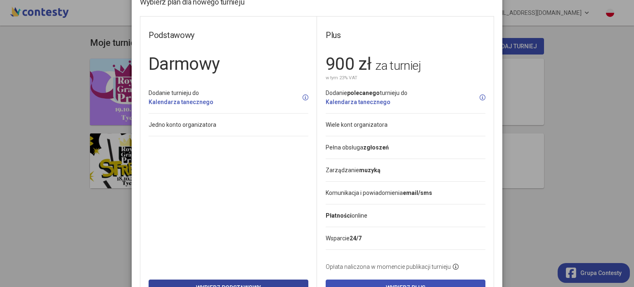
scroll to position [61, 0]
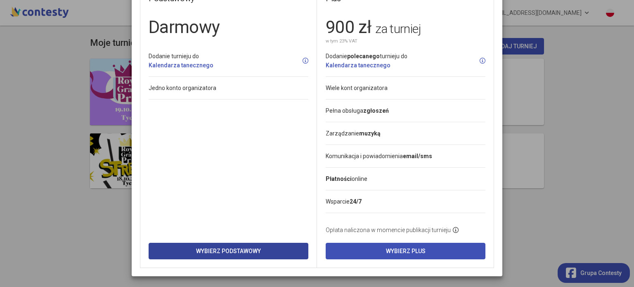
click at [195, 245] on button "Wybierz Podstawowy" at bounding box center [228, 251] width 160 height 16
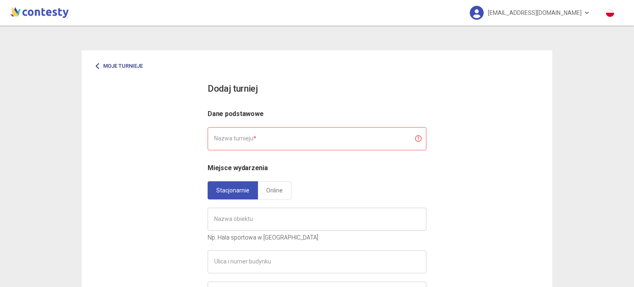
click at [94, 65] on icon at bounding box center [97, 66] width 7 height 7
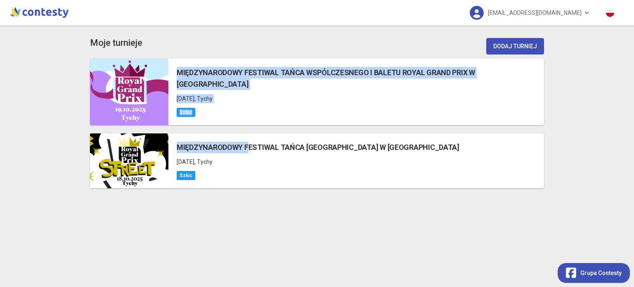
drag, startPoint x: 248, startPoint y: 139, endPoint x: 257, endPoint y: 47, distance: 91.6
click at [257, 47] on div "Moje turnieje Dodaj turniej MIĘDZYNARODOWY FESTIWAL TAŃCA WSPÓLCZESNEGO I BALET…" at bounding box center [317, 156] width 470 height 261
click at [257, 47] on div "Moje turnieje Dodaj turniej" at bounding box center [317, 46] width 454 height 25
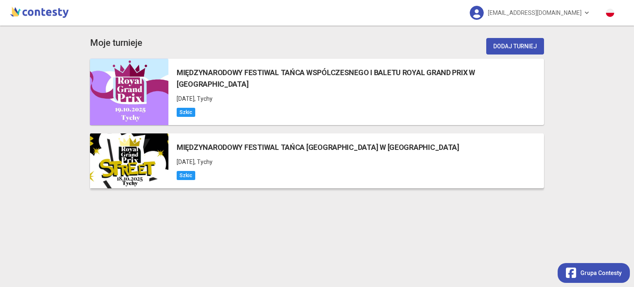
click at [225, 141] on h5 "MIĘDZYNARODOWY FESTIWAL TAŃCA [GEOGRAPHIC_DATA] W [GEOGRAPHIC_DATA]" at bounding box center [318, 147] width 283 height 12
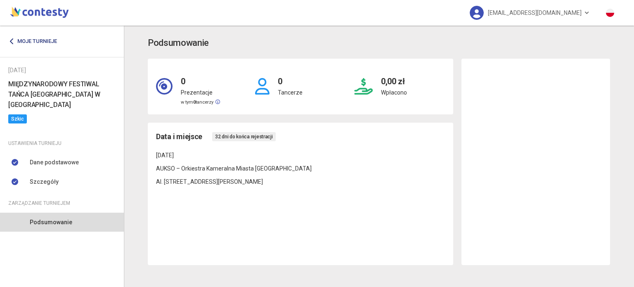
click at [29, 38] on link "Moje turnieje" at bounding box center [35, 41] width 55 height 15
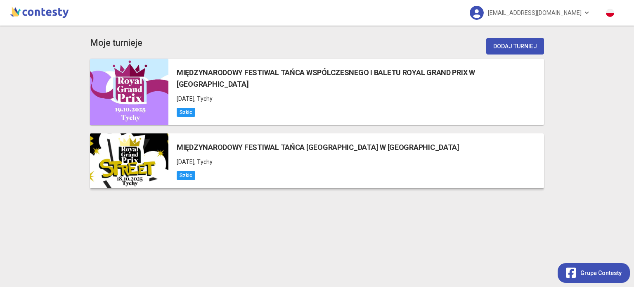
click at [255, 170] on div "Szkic" at bounding box center [318, 174] width 283 height 9
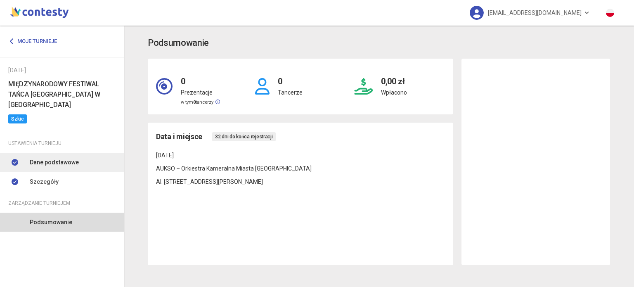
click at [60, 163] on span "Dane podstawowe" at bounding box center [54, 162] width 49 height 9
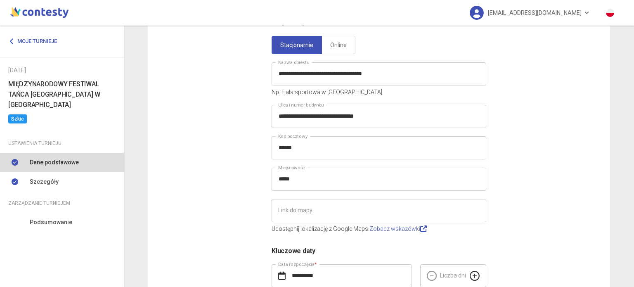
scroll to position [165, 0]
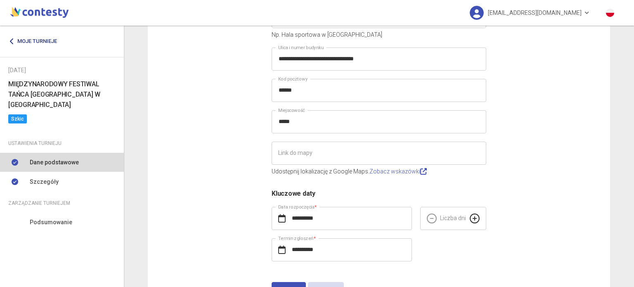
click at [47, 42] on link "Moje turnieje" at bounding box center [35, 41] width 55 height 15
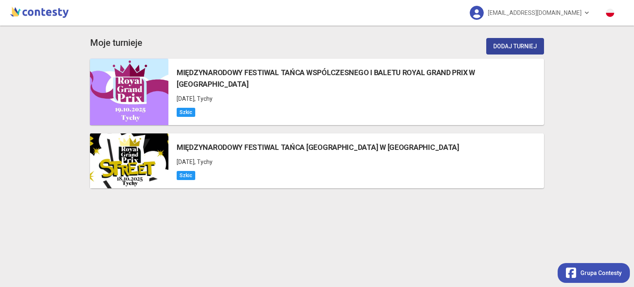
click at [526, 44] on button "Dodaj turniej" at bounding box center [515, 46] width 58 height 16
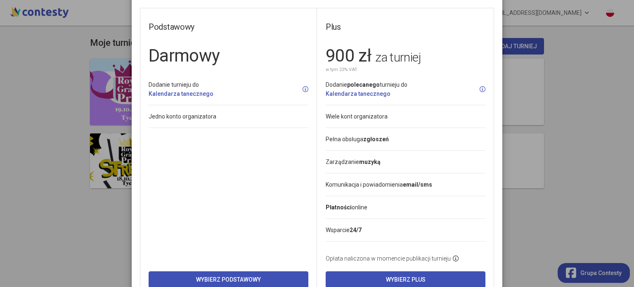
scroll to position [61, 0]
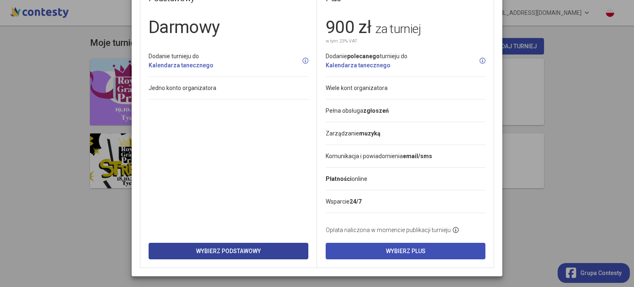
drag, startPoint x: 252, startPoint y: 252, endPoint x: 221, endPoint y: 115, distance: 140.8
click at [252, 252] on button "Wybierz Podstawowy" at bounding box center [228, 251] width 160 height 16
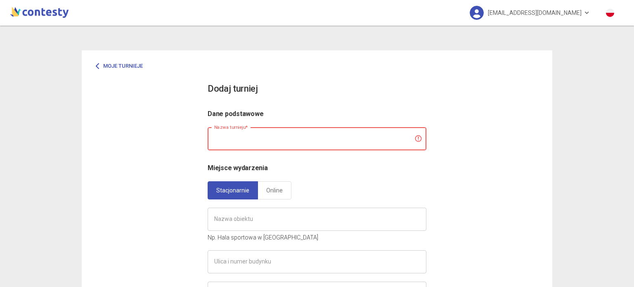
click at [283, 143] on input "text" at bounding box center [316, 138] width 219 height 23
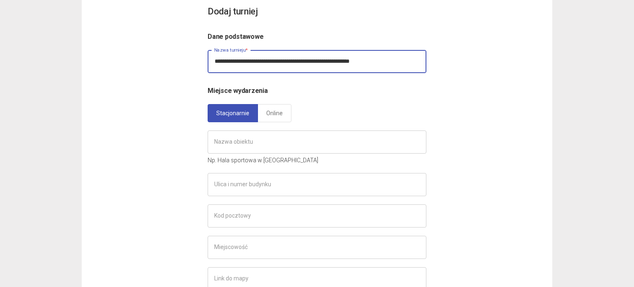
scroll to position [82, 0]
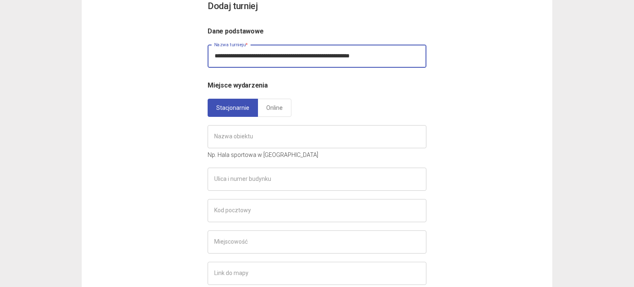
type input "**********"
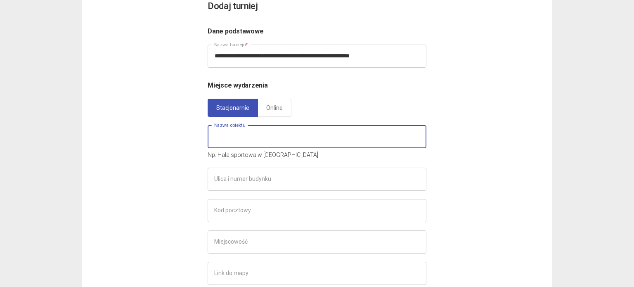
click at [241, 137] on input "text" at bounding box center [316, 136] width 219 height 23
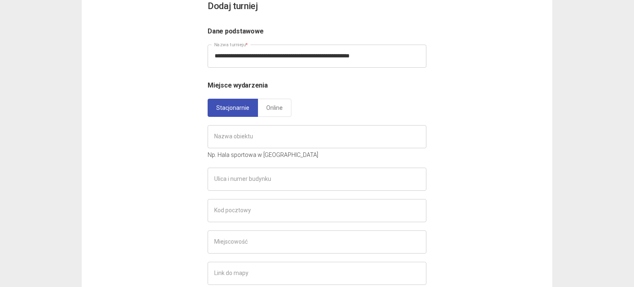
click at [180, 157] on div "**********" at bounding box center [317, 205] width 470 height 475
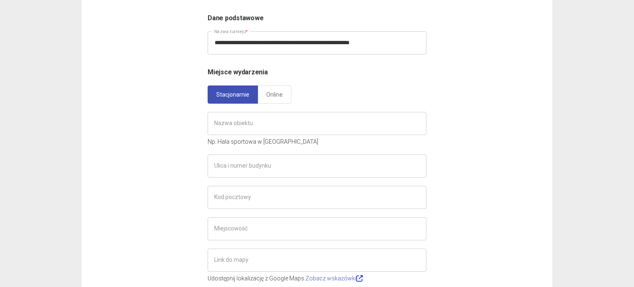
scroll to position [82, 0]
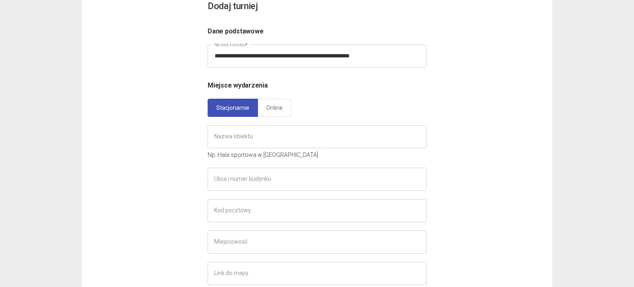
click at [278, 99] on link "Online" at bounding box center [274, 108] width 34 height 18
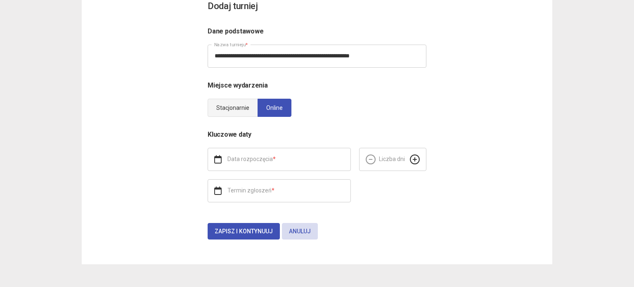
click at [233, 105] on link "Stacjonarnie" at bounding box center [232, 108] width 50 height 18
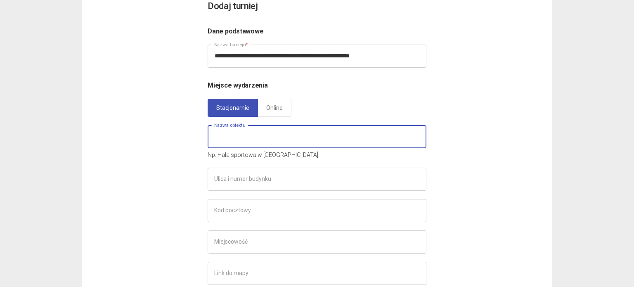
click at [289, 141] on input "text" at bounding box center [316, 136] width 219 height 23
type input "*"
type input "********"
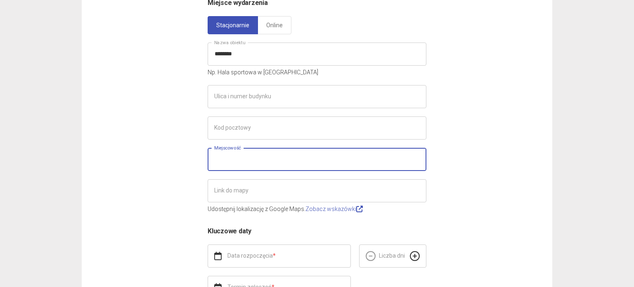
click at [251, 160] on input "text" at bounding box center [316, 159] width 219 height 23
type input "********"
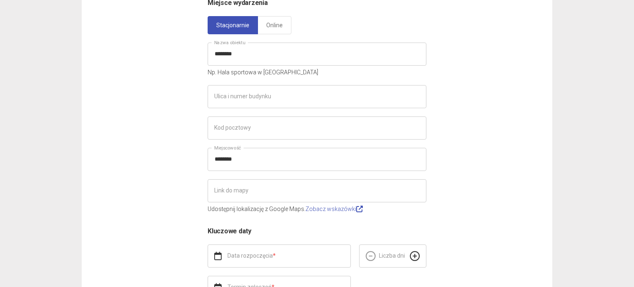
click at [152, 171] on div "**********" at bounding box center [317, 122] width 470 height 475
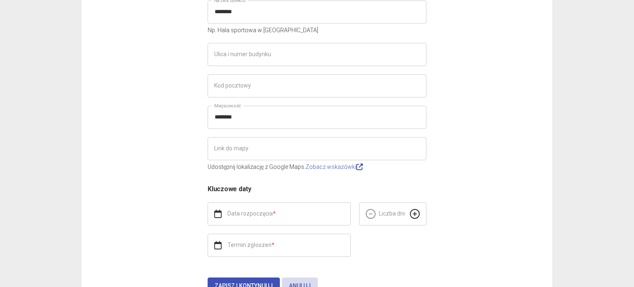
scroll to position [247, 0]
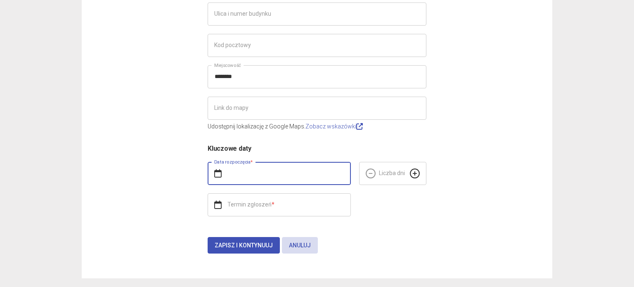
click at [277, 177] on input "text" at bounding box center [278, 173] width 143 height 23
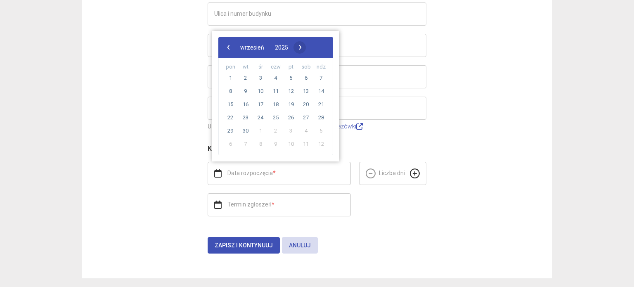
click at [306, 47] on span "›" at bounding box center [300, 47] width 12 height 12
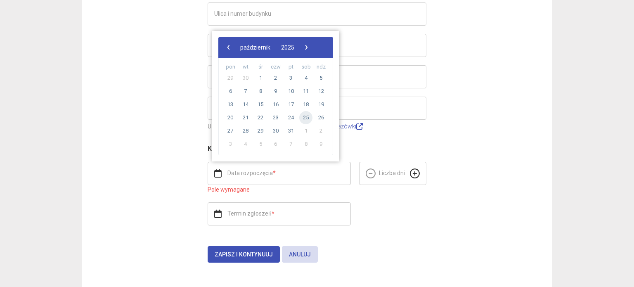
click at [306, 118] on span "25" at bounding box center [305, 117] width 13 height 13
type input "**********"
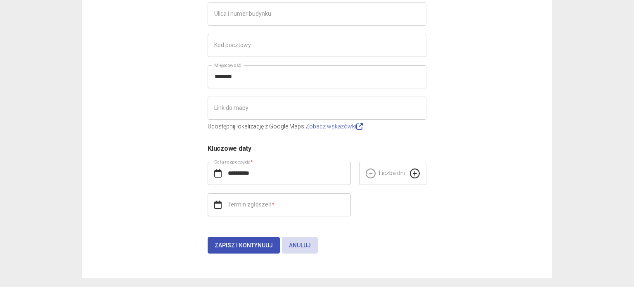
click at [410, 173] on icon at bounding box center [415, 173] width 10 height 10
type input "*"
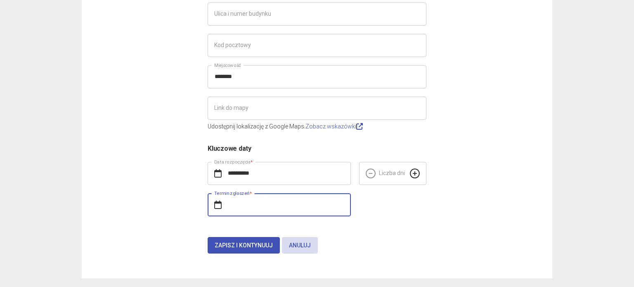
click at [241, 202] on input "text" at bounding box center [278, 204] width 143 height 23
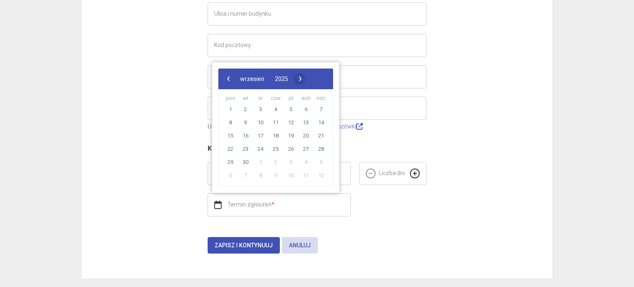
click at [306, 78] on span "›" at bounding box center [300, 78] width 12 height 12
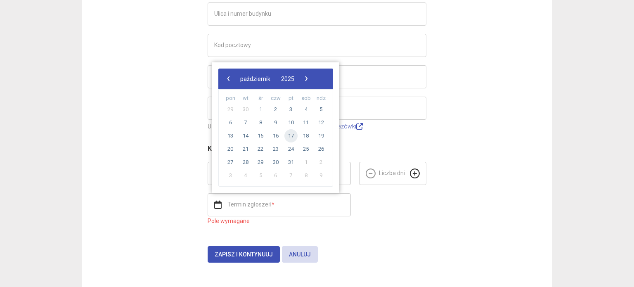
click at [290, 135] on span "17" at bounding box center [290, 135] width 13 height 13
type input "**********"
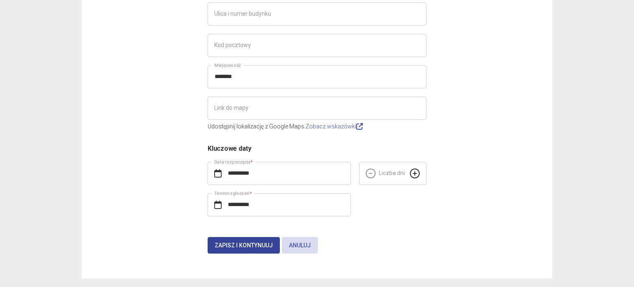
click at [257, 247] on span "Zapisz i kontynuuj" at bounding box center [243, 245] width 58 height 7
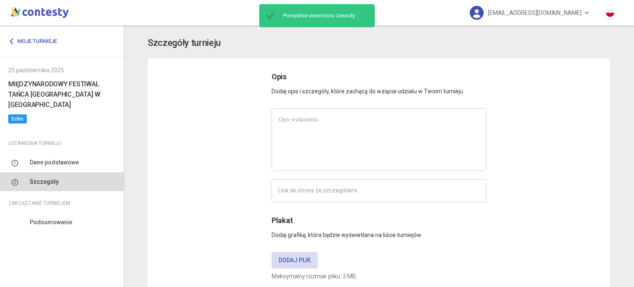
click at [309, 123] on p at bounding box center [378, 119] width 200 height 9
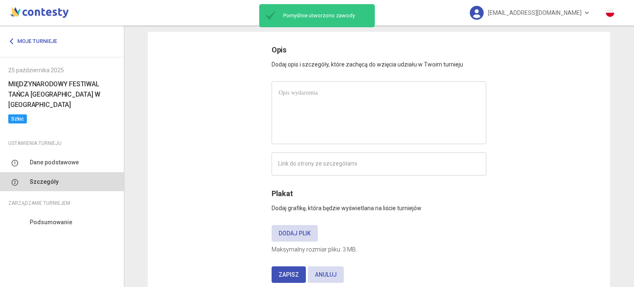
scroll to position [51, 0]
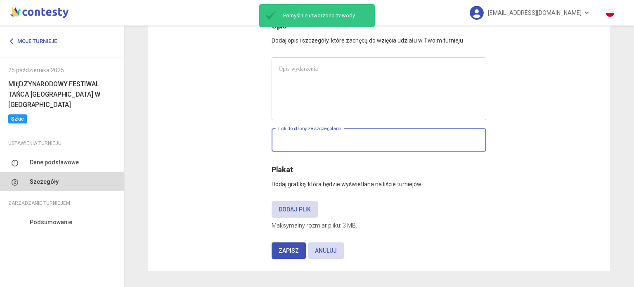
click at [312, 142] on input "text" at bounding box center [378, 139] width 214 height 23
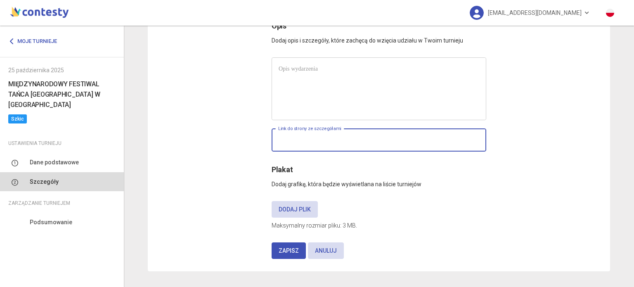
paste input "**********"
type input "**********"
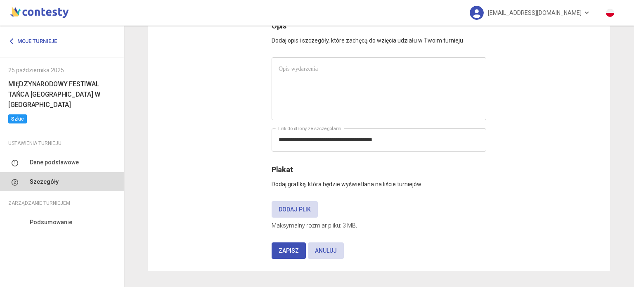
click at [321, 92] on div at bounding box center [379, 89] width 214 height 62
click at [313, 97] on div at bounding box center [379, 89] width 214 height 62
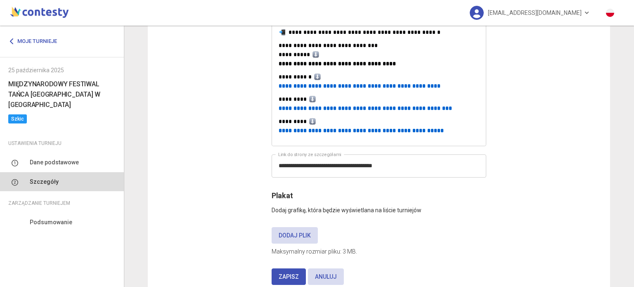
scroll to position [590, 0]
click at [285, 226] on label "Dodaj plik" at bounding box center [294, 234] width 46 height 16
click at [0, 0] on input "Dodaj plik" at bounding box center [0, 0] width 0 height 0
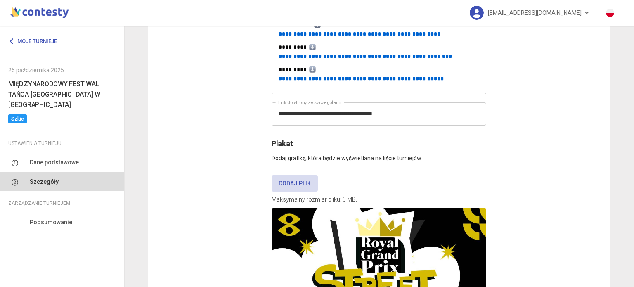
scroll to position [714, 0]
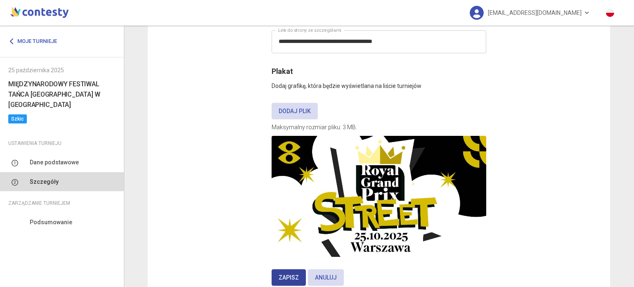
click at [291, 274] on span "Zapisz" at bounding box center [288, 277] width 20 height 7
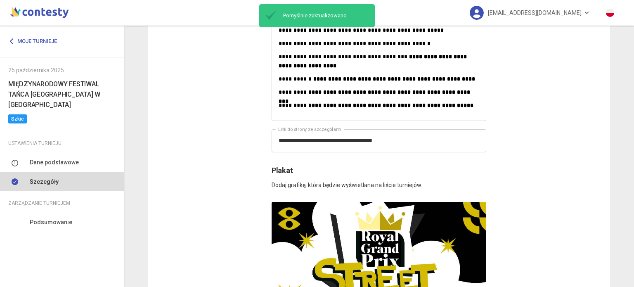
scroll to position [536, 0]
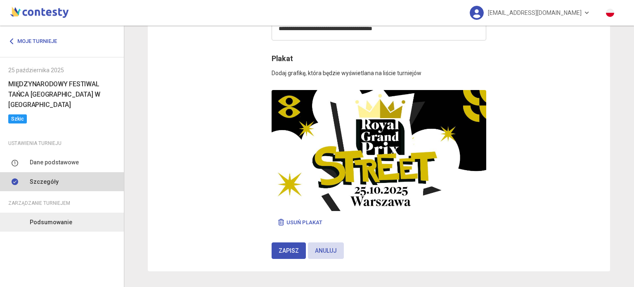
click at [36, 221] on span "Podsumowanie" at bounding box center [51, 221] width 42 height 9
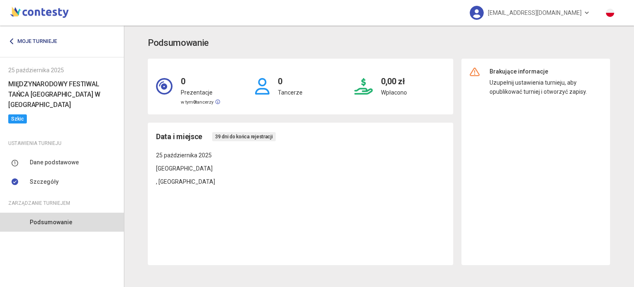
click at [34, 39] on link "Moje turnieje" at bounding box center [35, 41] width 55 height 15
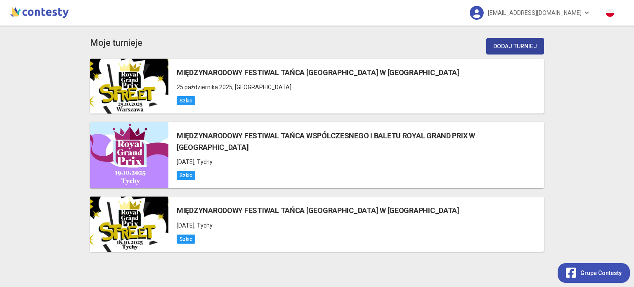
click at [507, 49] on button "Dodaj turniej" at bounding box center [515, 46] width 58 height 16
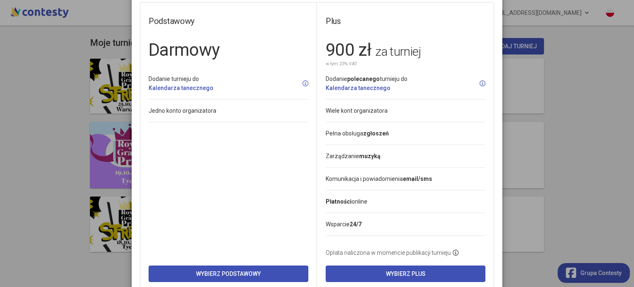
scroll to position [61, 0]
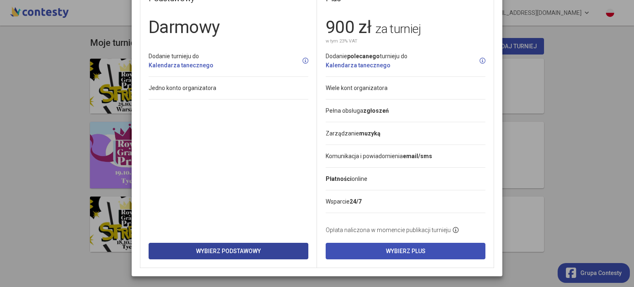
click at [218, 244] on button "Wybierz Podstawowy" at bounding box center [228, 251] width 160 height 16
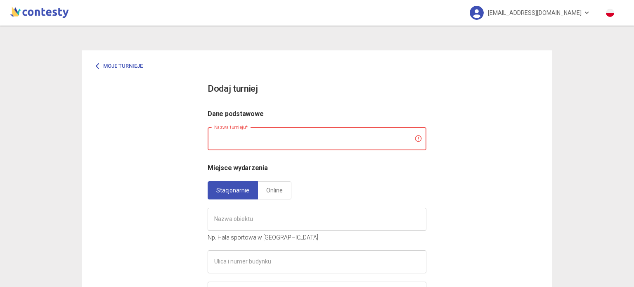
click at [273, 134] on input "text" at bounding box center [316, 138] width 219 height 23
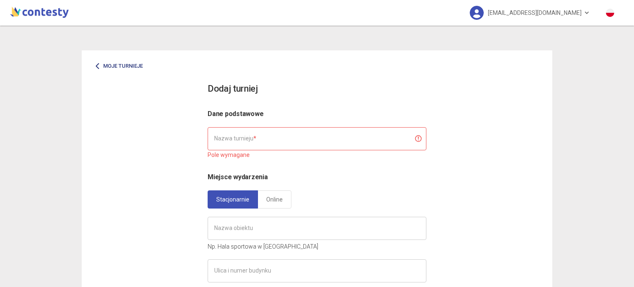
click at [97, 62] on link "Moje turnieje" at bounding box center [119, 66] width 59 height 15
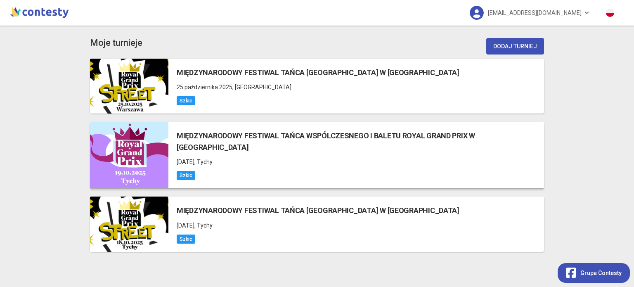
click at [225, 137] on h5 "MIĘDZYNARODOWY FESTIWAL TAŃCA WSPÓLCZESNEGO I BALETU ROYAL GRAND PRIX W [GEOGRA…" at bounding box center [360, 142] width 367 height 24
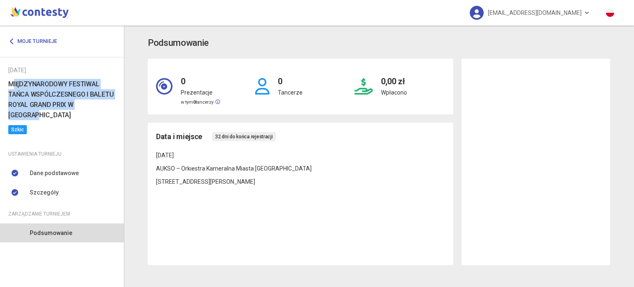
drag, startPoint x: 102, startPoint y: 104, endPoint x: 10, endPoint y: 80, distance: 95.3
click at [10, 80] on h6 "MIĘDZYNARODOWY FESTIWAL TAŃCA WSPÓLCZESNEGO I BALETU ROYAL GRAND PRIX W [GEOGRA…" at bounding box center [61, 100] width 107 height 42
copy h6 "MIĘDZYNARODOWY FESTIWAL TAŃCA WSPÓLCZESNEGO I BALETU ROYAL GRAND PRIX W [GEOGRA…"
click at [37, 41] on link "Moje turnieje" at bounding box center [35, 41] width 55 height 15
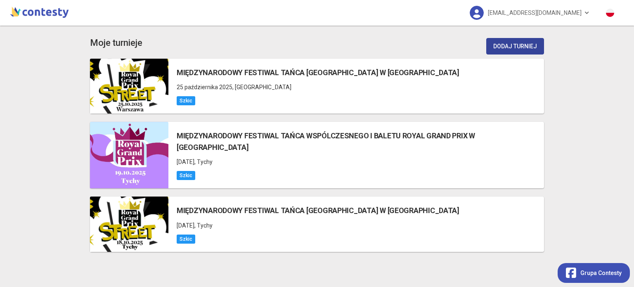
click at [503, 40] on button "Dodaj turniej" at bounding box center [515, 46] width 58 height 16
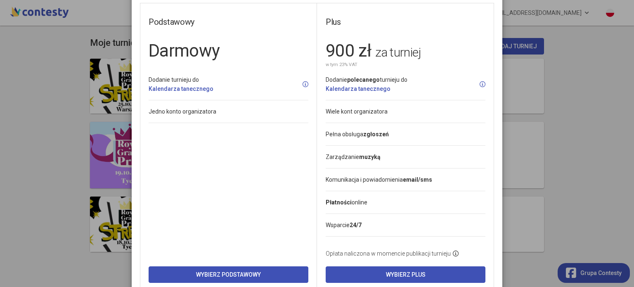
scroll to position [61, 0]
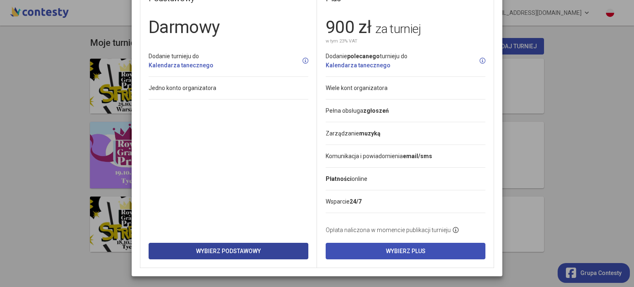
click at [237, 243] on button "Wybierz Podstawowy" at bounding box center [228, 251] width 160 height 16
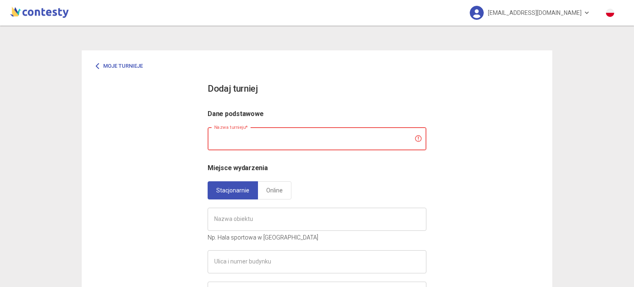
click at [267, 128] on input "text" at bounding box center [316, 138] width 219 height 23
paste input "**********"
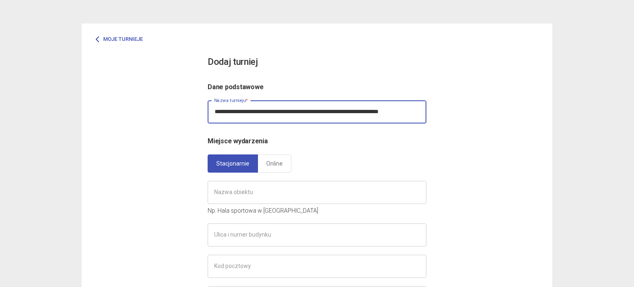
scroll to position [41, 0]
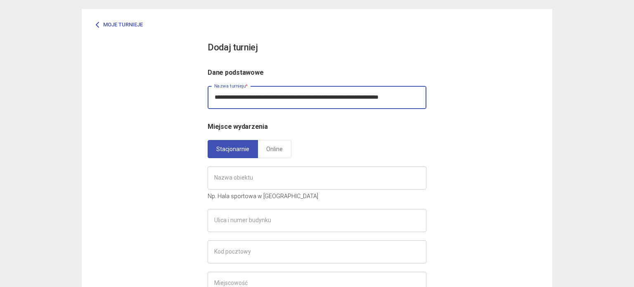
drag, startPoint x: 394, startPoint y: 97, endPoint x: 429, endPoint y: 96, distance: 34.7
click at [429, 96] on div "**********" at bounding box center [317, 246] width 470 height 475
type input "**********"
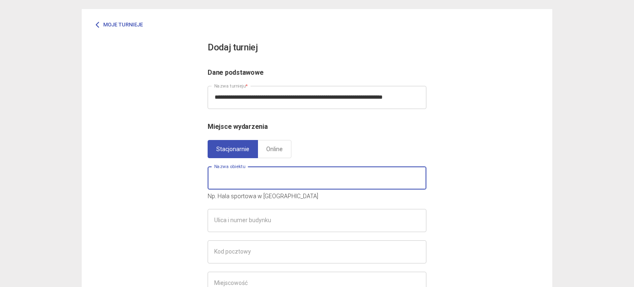
click at [301, 186] on input "text" at bounding box center [316, 177] width 219 height 23
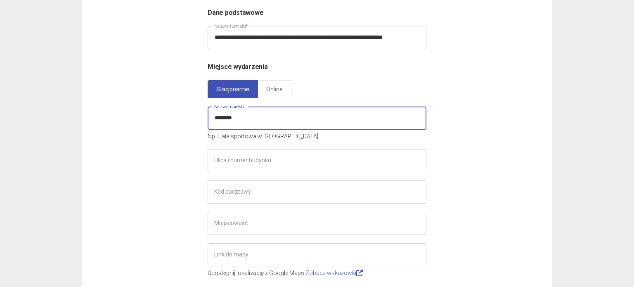
scroll to position [165, 0]
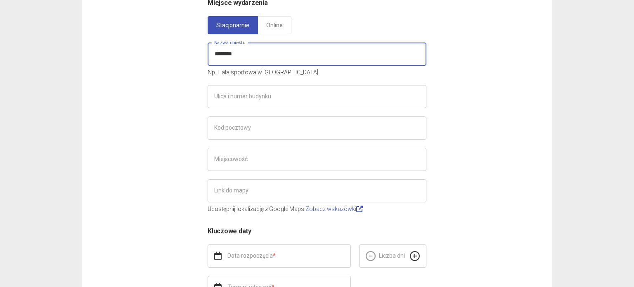
type input "********"
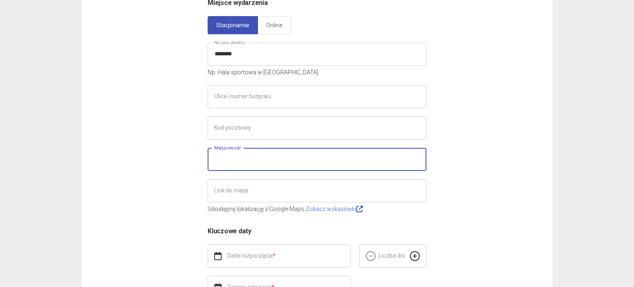
click at [257, 163] on input "text" at bounding box center [316, 159] width 219 height 23
type input "********"
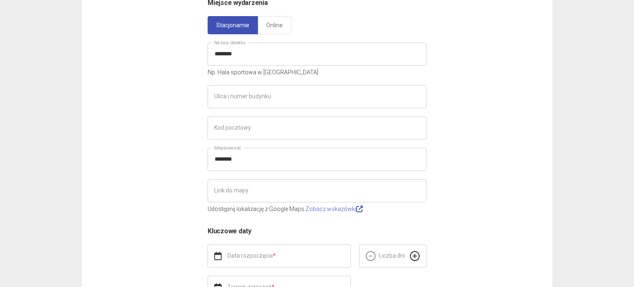
click at [139, 206] on div "**********" at bounding box center [317, 122] width 470 height 475
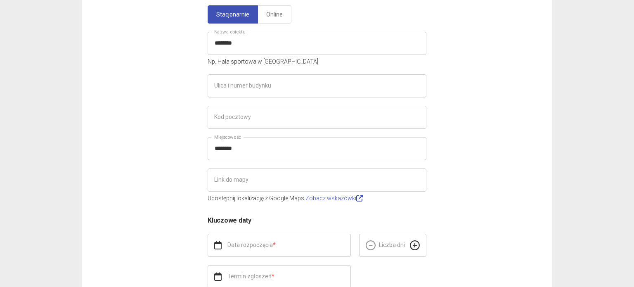
scroll to position [263, 0]
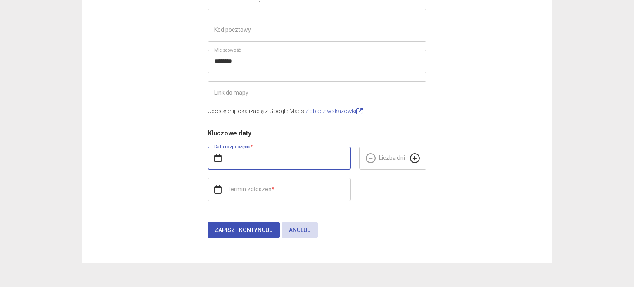
click at [280, 161] on input "text" at bounding box center [278, 157] width 143 height 23
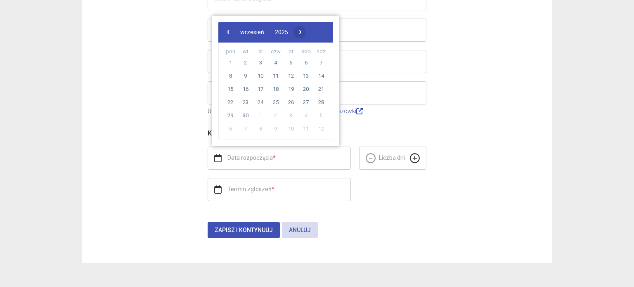
click at [306, 33] on span "›" at bounding box center [300, 32] width 12 height 12
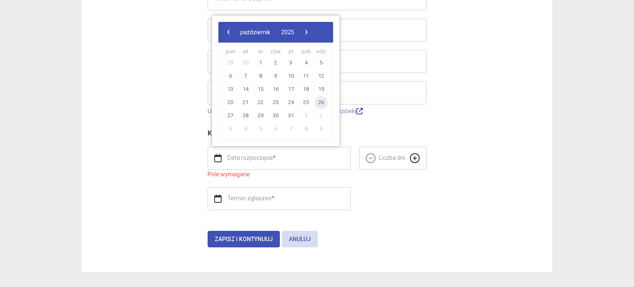
click at [320, 104] on span "26" at bounding box center [320, 102] width 13 height 13
type input "**********"
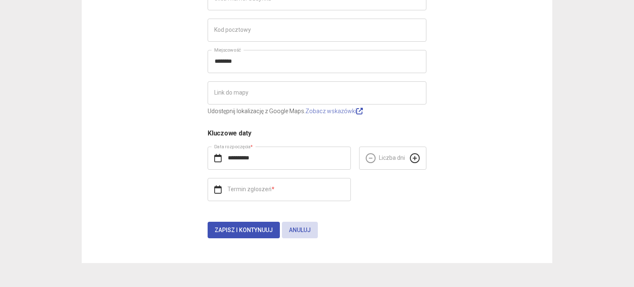
drag, startPoint x: 409, startPoint y: 152, endPoint x: 393, endPoint y: 161, distance: 18.1
click at [410, 153] on icon at bounding box center [415, 158] width 10 height 10
type input "*"
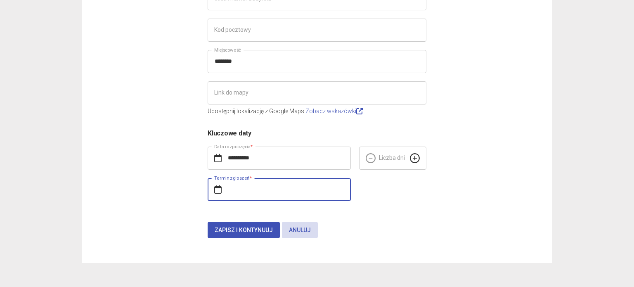
click at [299, 185] on input "text" at bounding box center [278, 189] width 143 height 23
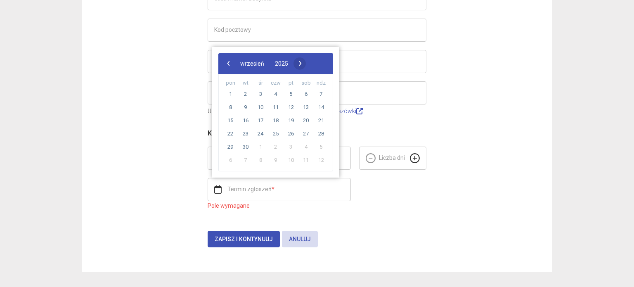
click at [306, 62] on span "›" at bounding box center [300, 63] width 12 height 12
click at [293, 120] on span "17" at bounding box center [290, 120] width 13 height 13
type input "**********"
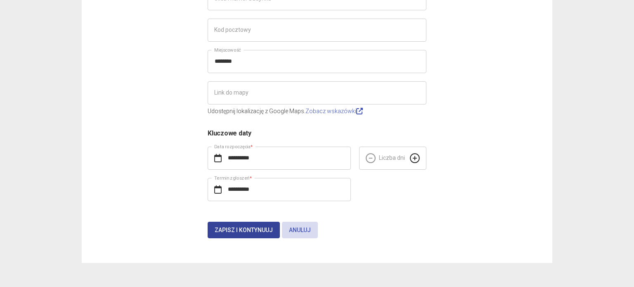
click at [259, 229] on span "Zapisz i kontynuuj" at bounding box center [243, 229] width 58 height 7
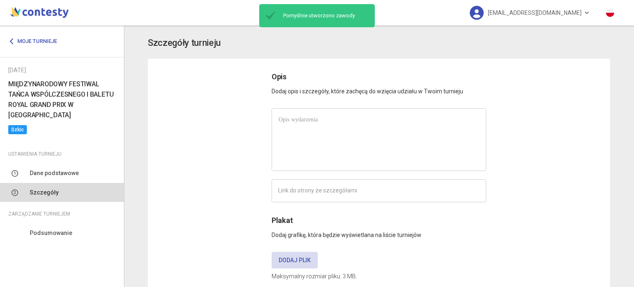
click at [307, 122] on p at bounding box center [378, 119] width 200 height 9
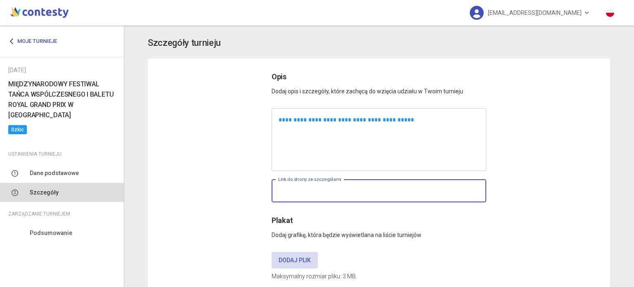
click at [345, 198] on input "text" at bounding box center [378, 190] width 214 height 23
paste input "**********"
type input "**********"
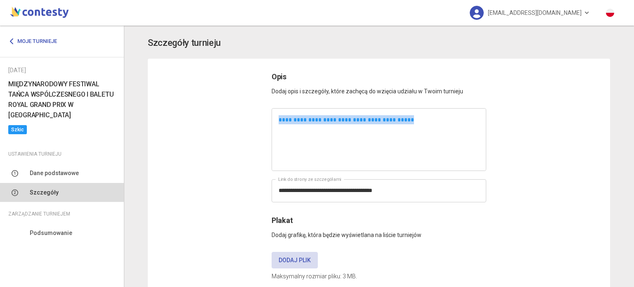
drag, startPoint x: 422, startPoint y: 123, endPoint x: 228, endPoint y: 125, distance: 193.9
click at [228, 125] on div "**********" at bounding box center [379, 191] width 462 height 264
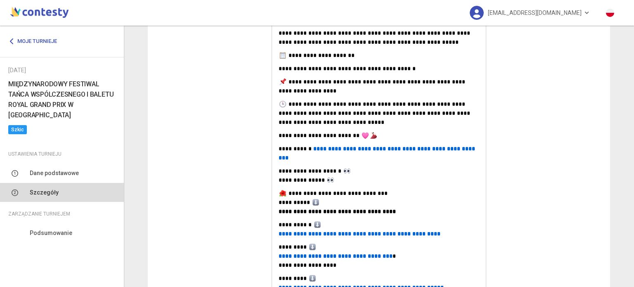
scroll to position [406, 0]
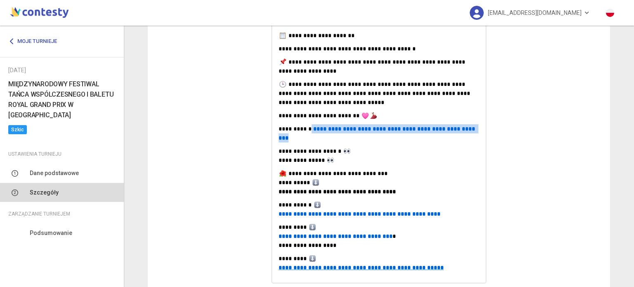
drag, startPoint x: 469, startPoint y: 122, endPoint x: 305, endPoint y: 121, distance: 163.3
click at [305, 124] on p "**********" at bounding box center [378, 133] width 200 height 18
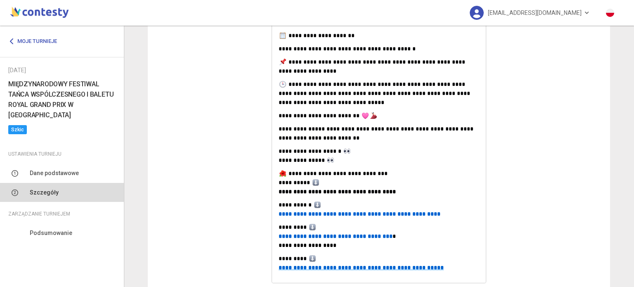
click at [306, 126] on span "**********" at bounding box center [376, 133] width 196 height 15
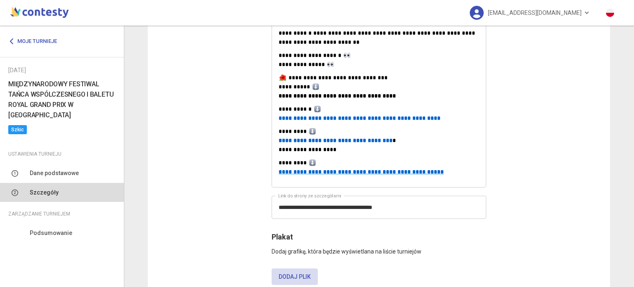
scroll to position [563, 0]
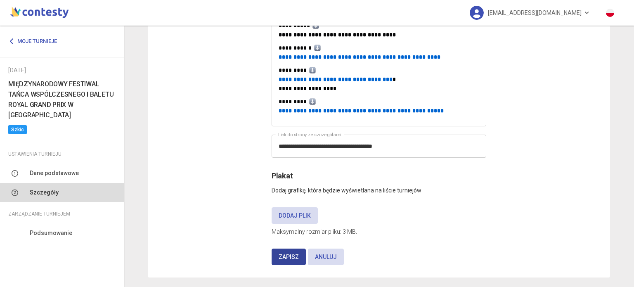
click at [295, 248] on button "Zapisz" at bounding box center [288, 256] width 34 height 16
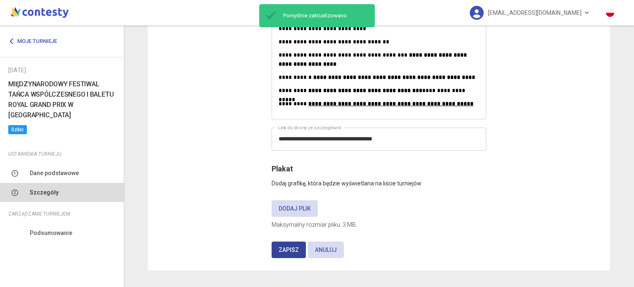
scroll to position [451, 0]
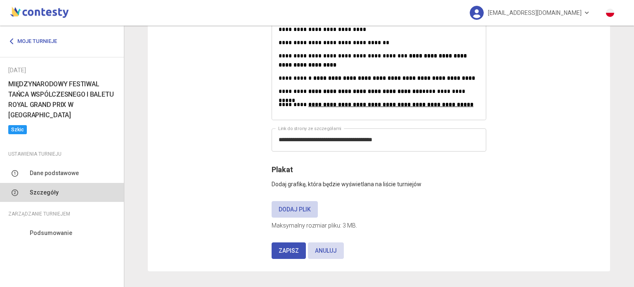
click at [308, 204] on label "Dodaj plik" at bounding box center [294, 209] width 46 height 16
click at [0, 0] on input "Dodaj plik" at bounding box center [0, 0] width 0 height 0
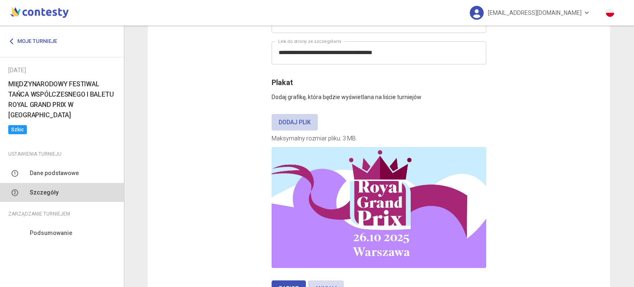
scroll to position [576, 0]
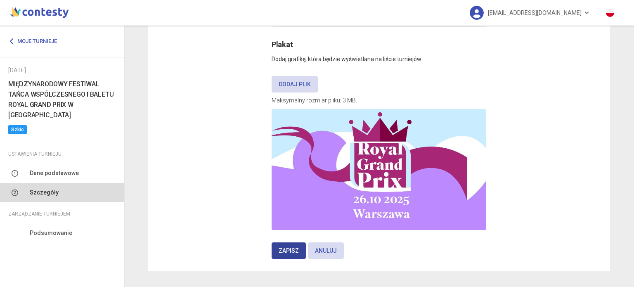
click at [279, 249] on span "Zapisz" at bounding box center [288, 250] width 20 height 7
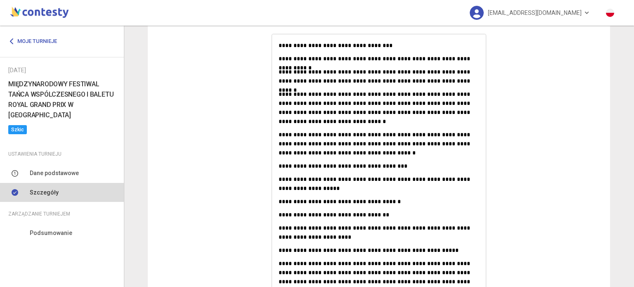
scroll to position [26, 0]
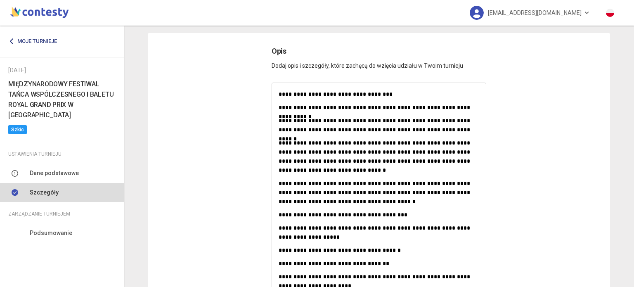
click at [43, 38] on link "Moje turnieje" at bounding box center [35, 41] width 55 height 15
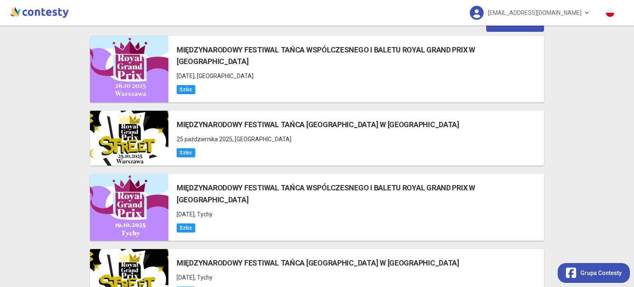
scroll to position [8, 0]
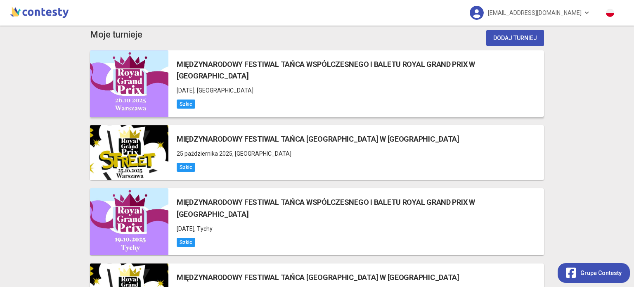
click at [187, 65] on h5 "MIĘDZYNARODOWY FESTIWAL TAŃCA WSPÓLCZESNEGO I BALETU ROYAL GRAND PRIX W [GEOGRA…" at bounding box center [360, 71] width 367 height 24
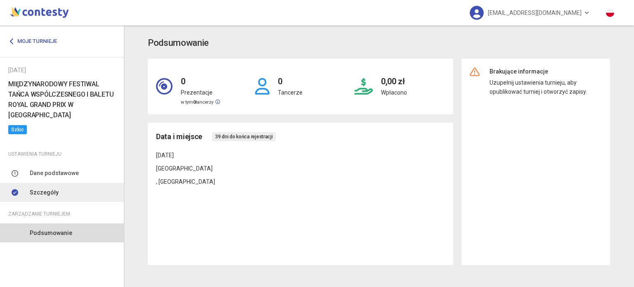
click at [62, 187] on link "Szczegóły" at bounding box center [62, 192] width 124 height 19
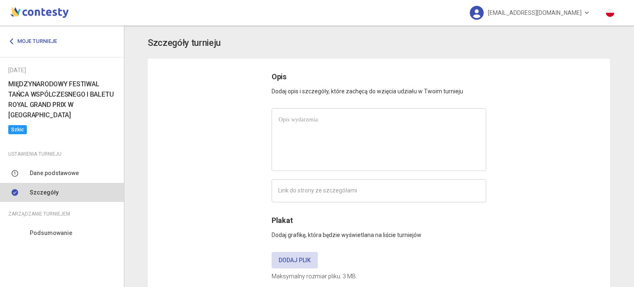
type input "**********"
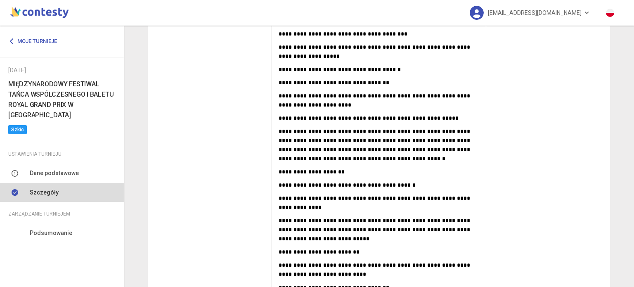
scroll to position [371, 0]
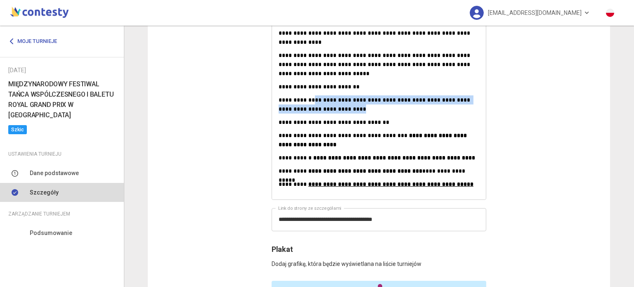
drag, startPoint x: 356, startPoint y: 107, endPoint x: 306, endPoint y: 101, distance: 50.3
click at [306, 101] on p "**********" at bounding box center [378, 104] width 200 height 18
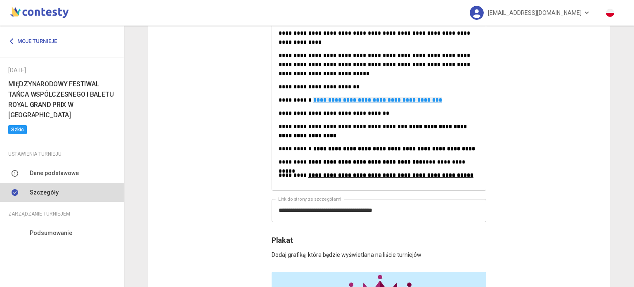
click at [428, 104] on p "**********" at bounding box center [378, 99] width 200 height 9
click at [420, 129] on p "**********" at bounding box center [378, 131] width 200 height 18
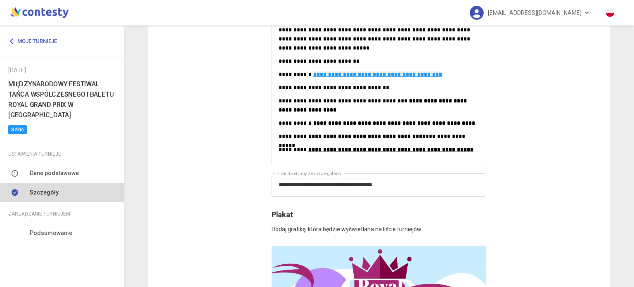
scroll to position [536, 0]
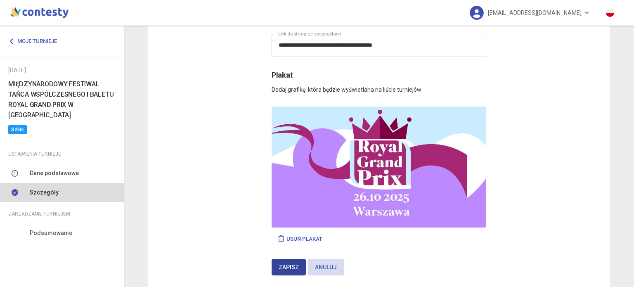
click at [295, 262] on button "Zapisz" at bounding box center [288, 267] width 34 height 16
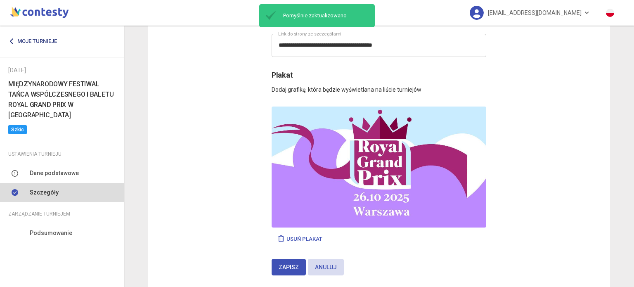
click at [12, 36] on link "Moje turnieje" at bounding box center [35, 41] width 55 height 15
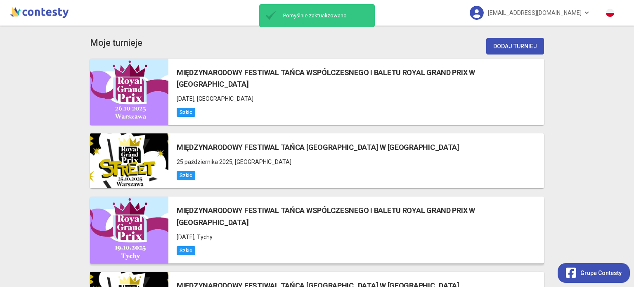
click at [181, 219] on div "MIĘDZYNARODOWY FESTIWAL TAŃCA WSPÓLCZESNEGO I BALETU ROYAL GRAND PRIX W [GEOGRA…" at bounding box center [360, 230] width 367 height 50
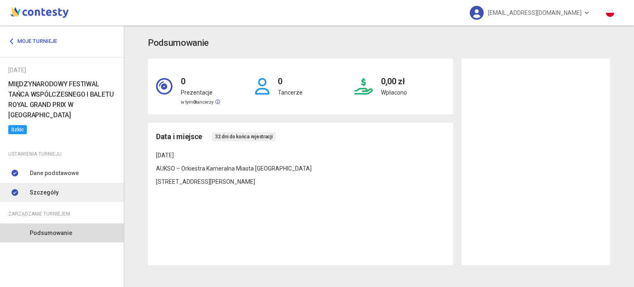
drag, startPoint x: 49, startPoint y: 182, endPoint x: 79, endPoint y: 182, distance: 30.1
click at [49, 188] on span "Szczegóły" at bounding box center [44, 192] width 29 height 9
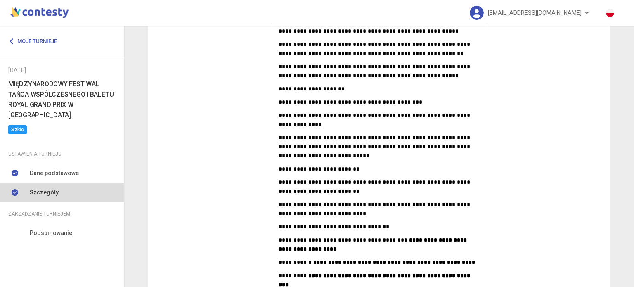
scroll to position [330, 0]
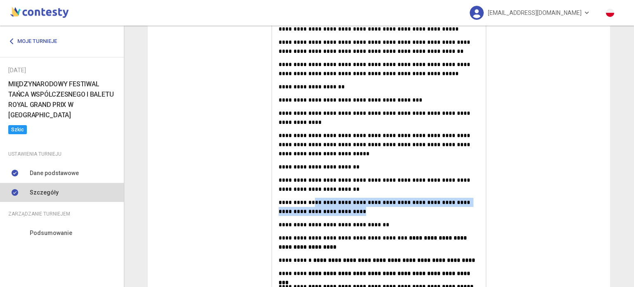
drag, startPoint x: 356, startPoint y: 209, endPoint x: 307, endPoint y: 200, distance: 50.3
click at [307, 200] on p "**********" at bounding box center [378, 207] width 200 height 18
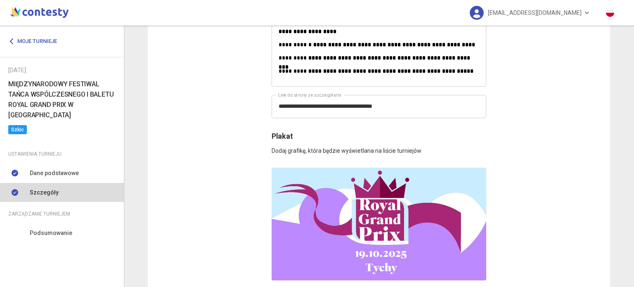
scroll to position [606, 0]
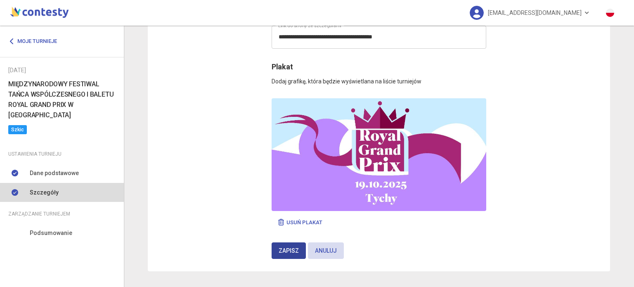
click at [284, 247] on span "Zapisz" at bounding box center [288, 250] width 20 height 7
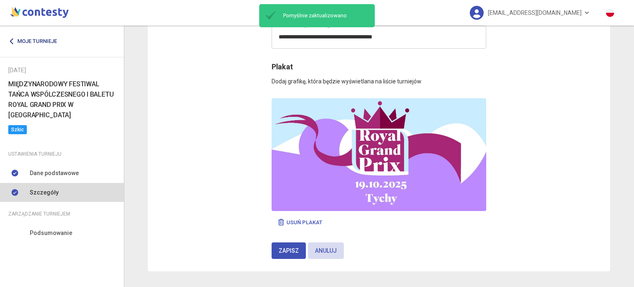
click at [38, 44] on link "Moje turnieje" at bounding box center [35, 41] width 55 height 15
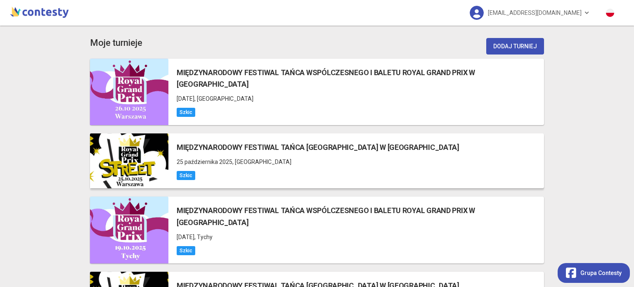
click at [168, 151] on div "MIĘDZYNARODOWY FESTIWAL TAŃCA [GEOGRAPHIC_DATA] W [GEOGRAPHIC_DATA] [DATE] , [G…" at bounding box center [355, 160] width 375 height 55
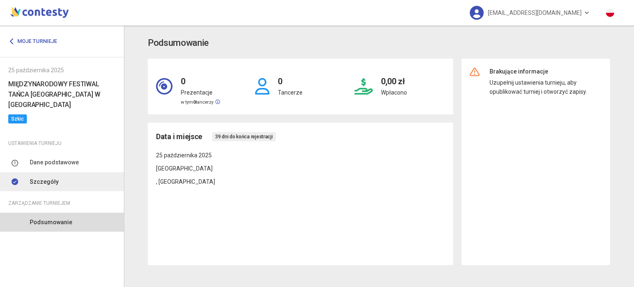
click at [56, 183] on link "Szczegóły" at bounding box center [62, 181] width 124 height 19
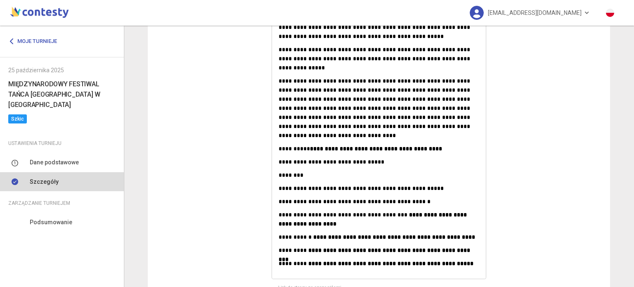
scroll to position [330, 0]
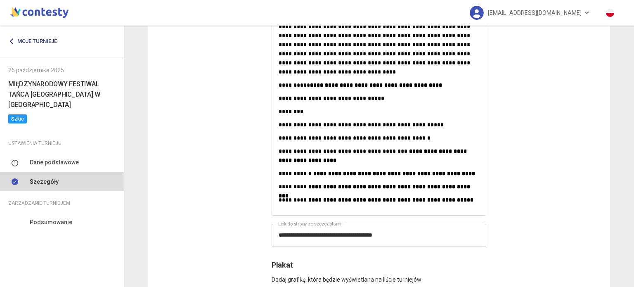
click at [28, 41] on link "Moje turnieje" at bounding box center [35, 41] width 55 height 15
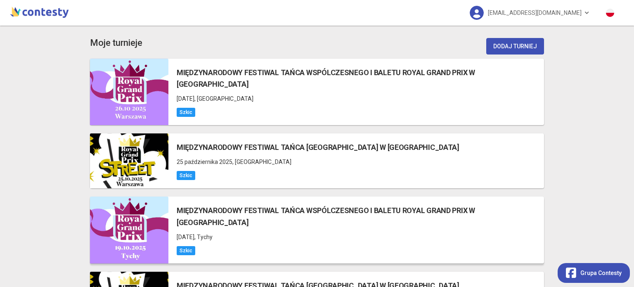
scroll to position [41, 0]
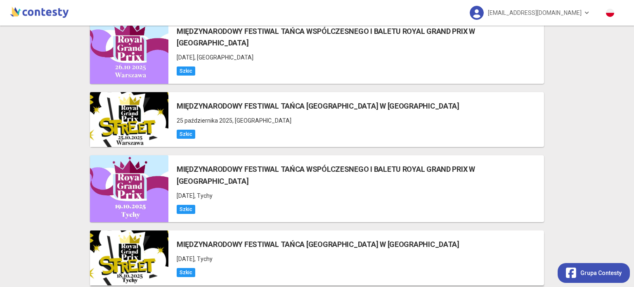
click at [195, 238] on div "MIĘDZYNARODOWY FESTIWAL TAŃCA [GEOGRAPHIC_DATA] W [GEOGRAPHIC_DATA] [DATE] , [P…" at bounding box center [318, 257] width 283 height 38
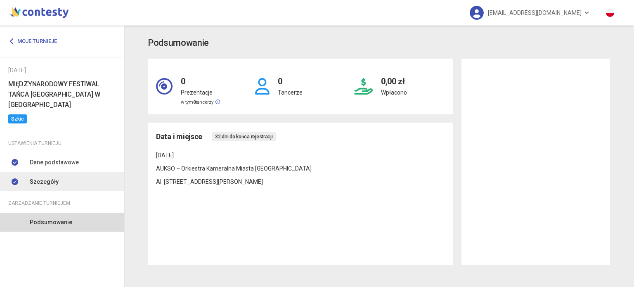
click at [45, 177] on span "Szczegóły" at bounding box center [44, 181] width 29 height 9
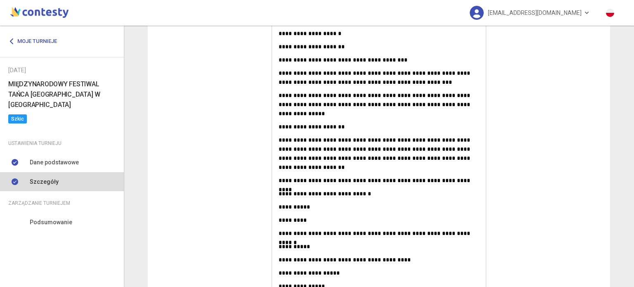
scroll to position [330, 0]
click at [31, 41] on link "Moje turnieje" at bounding box center [35, 41] width 55 height 15
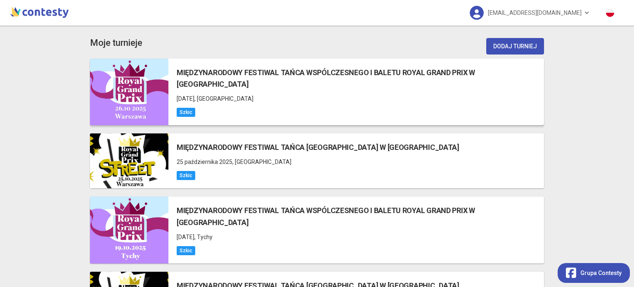
click at [177, 108] on span "Szkic" at bounding box center [186, 112] width 19 height 9
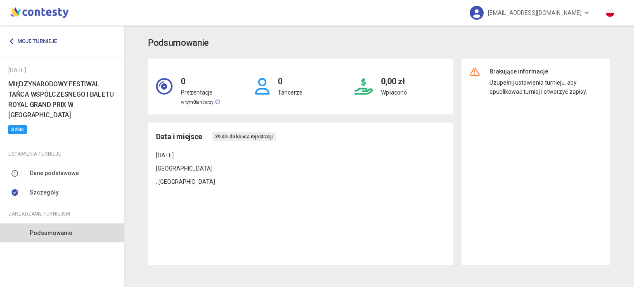
click at [24, 38] on link "Moje turnieje" at bounding box center [35, 41] width 55 height 15
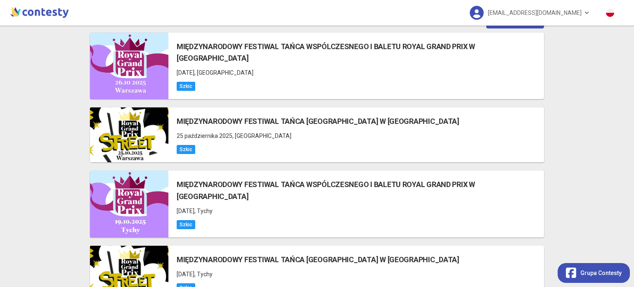
scroll to position [49, 0]
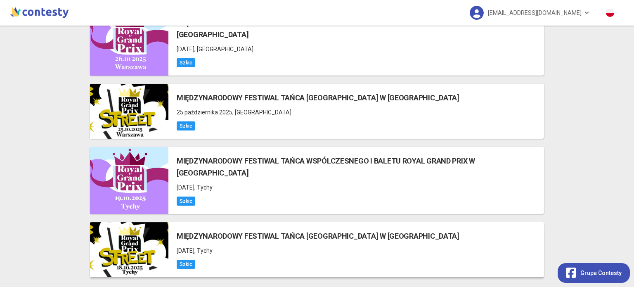
click at [147, 240] on div at bounding box center [129, 249] width 78 height 55
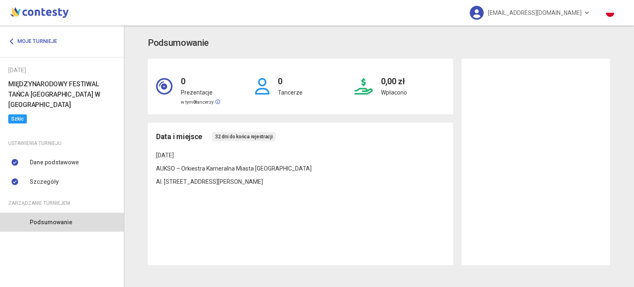
click at [16, 118] on span "Szkic" at bounding box center [17, 118] width 19 height 9
click at [32, 38] on link "Moje turnieje" at bounding box center [35, 41] width 55 height 15
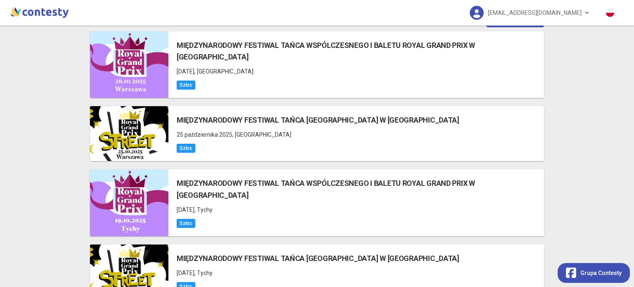
scroll to position [49, 0]
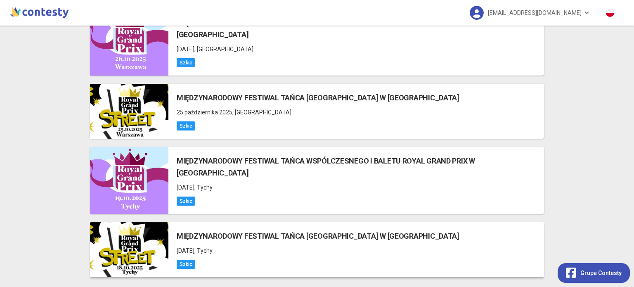
drag, startPoint x: 446, startPoint y: 227, endPoint x: 396, endPoint y: 223, distance: 50.0
click at [396, 246] on p "[DATE] , [GEOGRAPHIC_DATA]" at bounding box center [318, 250] width 283 height 9
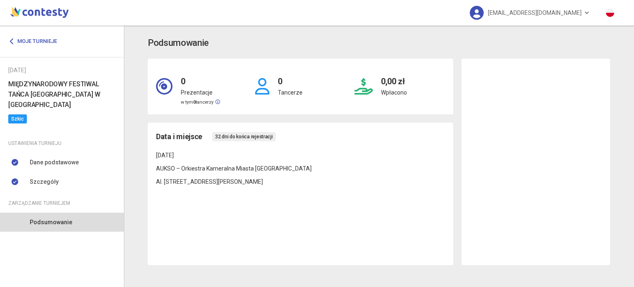
drag, startPoint x: 408, startPoint y: 101, endPoint x: 496, endPoint y: 99, distance: 87.9
click at [408, 101] on div "0,00 zł Wpłacono" at bounding box center [399, 86] width 99 height 39
click at [547, 99] on div at bounding box center [535, 162] width 148 height 206
click at [26, 39] on link "Moje turnieje" at bounding box center [35, 41] width 55 height 15
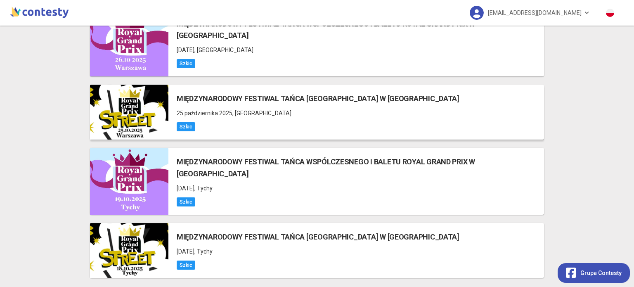
scroll to position [49, 0]
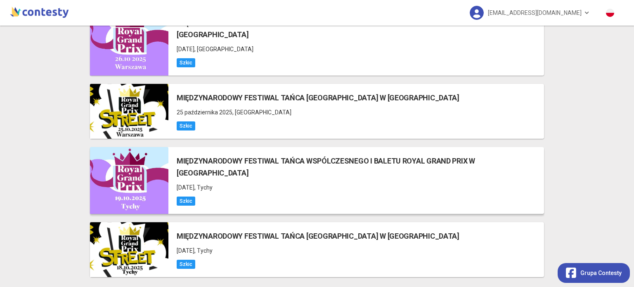
click at [212, 184] on span ", Tychy" at bounding box center [203, 187] width 18 height 7
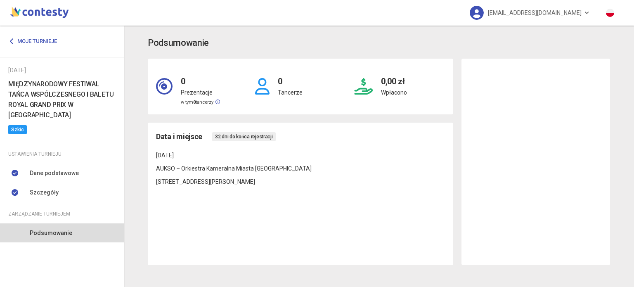
click at [39, 209] on span "Zarządzanie turniejem" at bounding box center [39, 213] width 62 height 9
click at [14, 125] on span "Szkic" at bounding box center [17, 129] width 19 height 9
click at [21, 107] on h6 "MIĘDZYNARODOWY FESTIWAL TAŃCA WSPÓLCZESNEGO I BALETU ROYAL GRAND PRIX W [GEOGRA…" at bounding box center [61, 100] width 107 height 42
click at [25, 39] on link "Moje turnieje" at bounding box center [35, 41] width 55 height 15
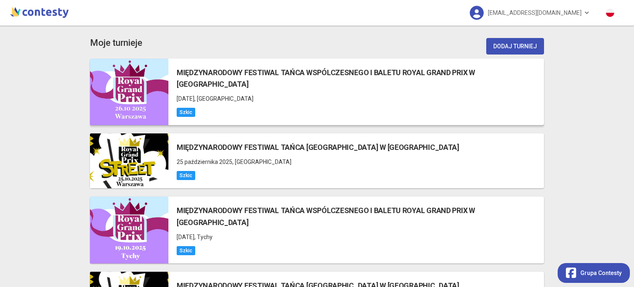
click at [208, 107] on div "Szkic" at bounding box center [360, 111] width 367 height 9
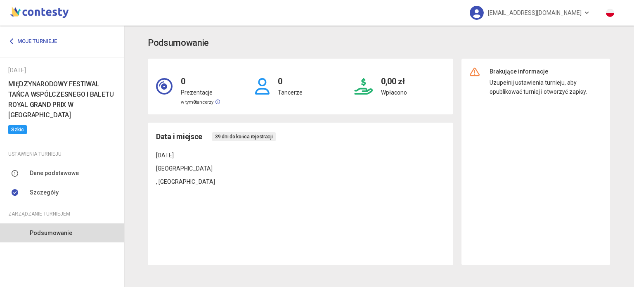
click at [475, 70] on icon at bounding box center [474, 72] width 10 height 10
click at [53, 168] on span "Dane podstawowe" at bounding box center [54, 172] width 49 height 9
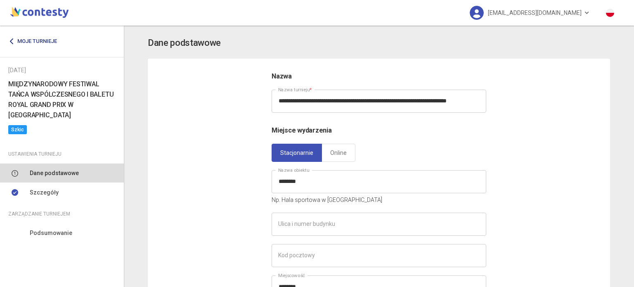
click at [26, 40] on link "Moje turnieje" at bounding box center [35, 41] width 55 height 15
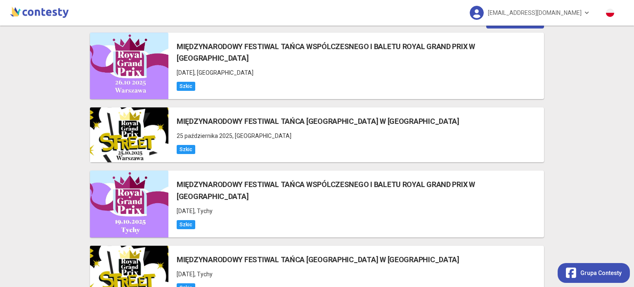
scroll to position [49, 0]
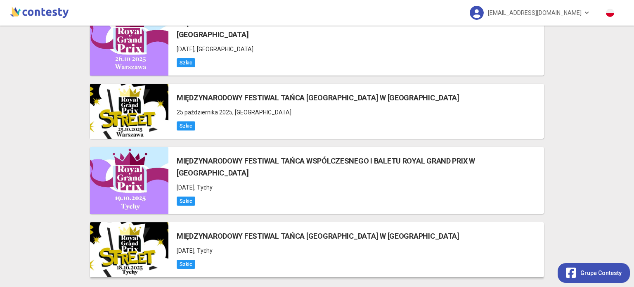
click at [187, 259] on span "Szkic" at bounding box center [186, 263] width 19 height 9
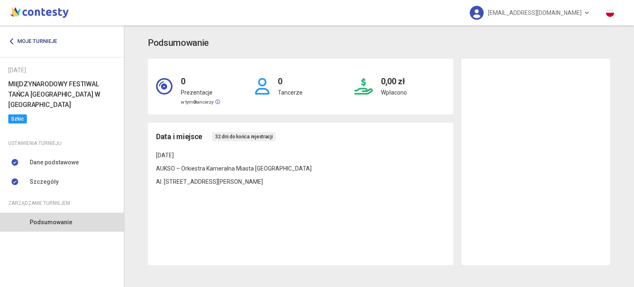
click at [48, 37] on link "Moje turnieje" at bounding box center [35, 41] width 55 height 15
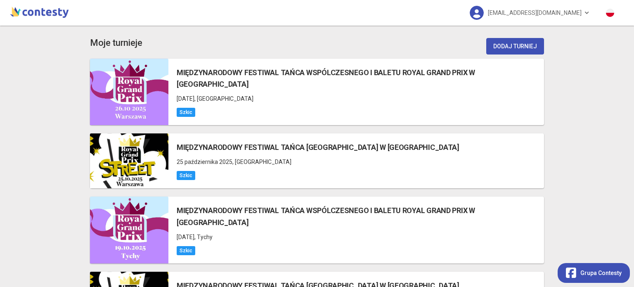
click at [64, 8] on img at bounding box center [39, 11] width 62 height 16
click at [226, 94] on p "[DATE] , [GEOGRAPHIC_DATA]" at bounding box center [360, 98] width 367 height 9
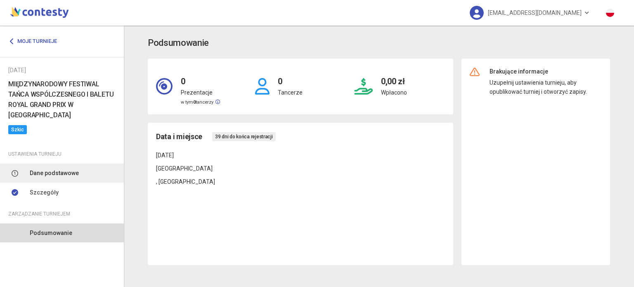
click at [71, 167] on link "Dane podstawowe" at bounding box center [62, 172] width 124 height 19
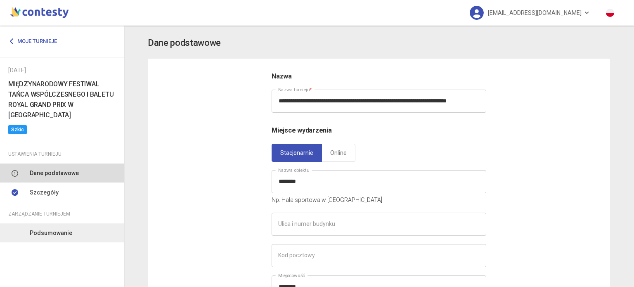
click at [65, 228] on span "Podsumowanie" at bounding box center [51, 232] width 42 height 9
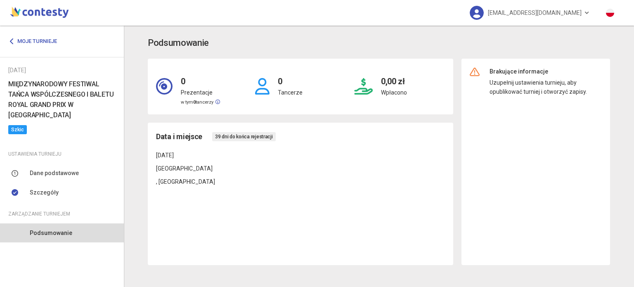
click at [54, 92] on h6 "MIĘDZYNARODOWY FESTIWAL TAŃCA WSPÓLCZESNEGO I BALETU ROYAL GRAND PRIX W [GEOGRA…" at bounding box center [61, 100] width 107 height 42
click at [33, 42] on link "Moje turnieje" at bounding box center [35, 41] width 55 height 15
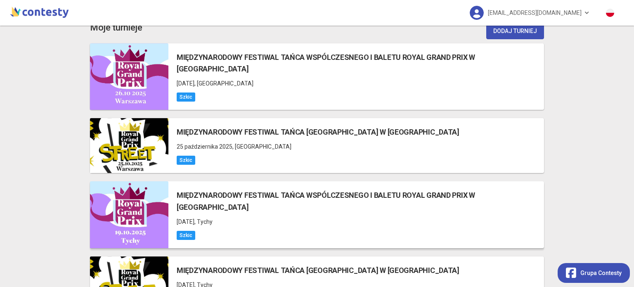
scroll to position [49, 0]
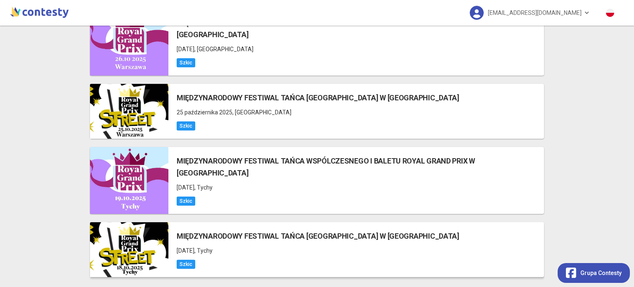
click at [204, 230] on div "MIĘDZYNARODOWY FESTIWAL TAŃCA [GEOGRAPHIC_DATA] W [GEOGRAPHIC_DATA] [DATE] , [P…" at bounding box center [318, 249] width 283 height 38
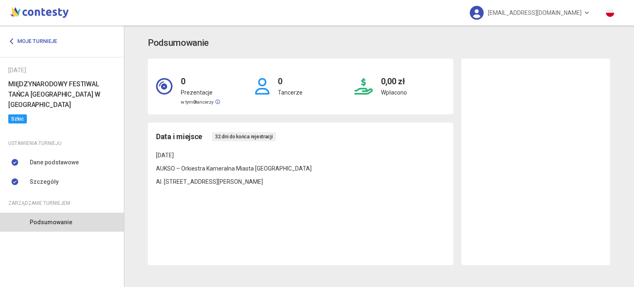
drag, startPoint x: 231, startPoint y: 137, endPoint x: 173, endPoint y: 137, distance: 58.6
click at [231, 137] on span "32 dni do końca rejestracji" at bounding box center [244, 136] width 64 height 9
click at [170, 137] on span "Data i miejsce" at bounding box center [179, 137] width 46 height 12
click at [226, 132] on span "32 dni do końca rejestracji" at bounding box center [244, 136] width 64 height 9
click at [20, 114] on p "Szkic" at bounding box center [61, 118] width 107 height 9
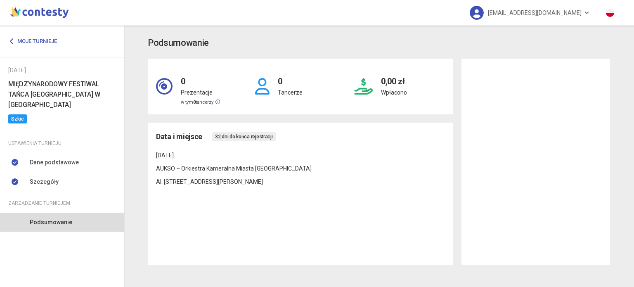
click at [20, 121] on span "Szkic" at bounding box center [17, 118] width 19 height 9
click at [19, 121] on span "Szkic" at bounding box center [17, 118] width 19 height 9
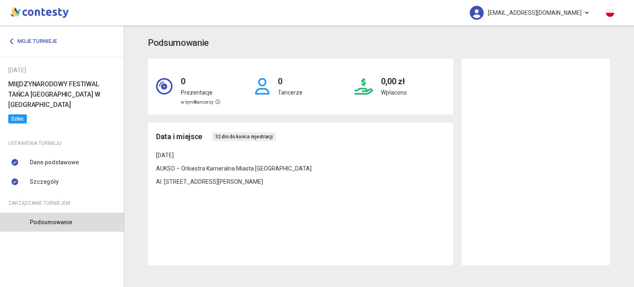
click at [521, 16] on span "[EMAIL_ADDRESS][DOMAIN_NAME]" at bounding box center [535, 12] width 94 height 17
click at [483, 13] on img at bounding box center [476, 13] width 14 height 14
click at [191, 171] on p "AUKSO – Orkiestra Kameralna Miasta [GEOGRAPHIC_DATA]" at bounding box center [300, 168] width 289 height 9
click at [46, 35] on link "Moje turnieje" at bounding box center [35, 41] width 55 height 15
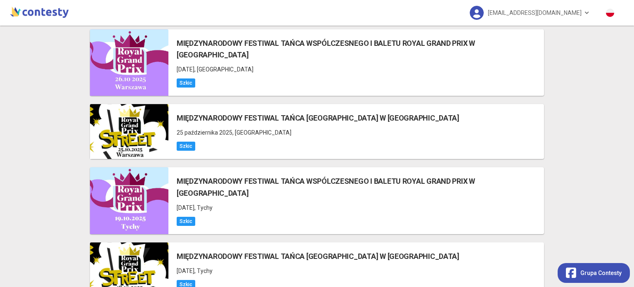
scroll to position [49, 0]
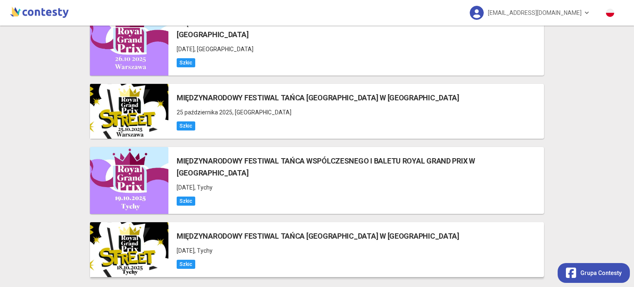
click at [184, 259] on span "Szkic" at bounding box center [186, 263] width 19 height 9
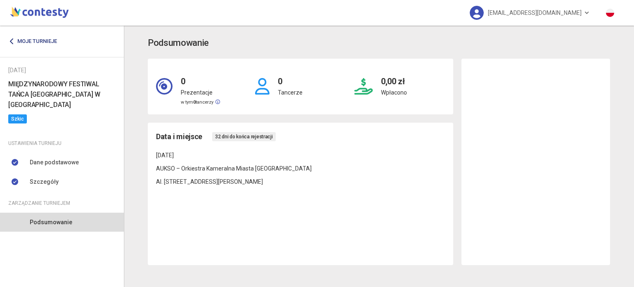
click at [48, 36] on link "Moje turnieje" at bounding box center [35, 41] width 55 height 15
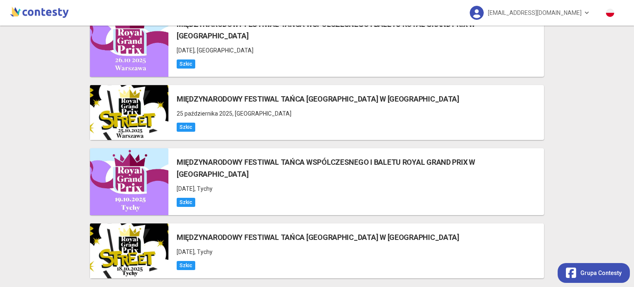
scroll to position [49, 0]
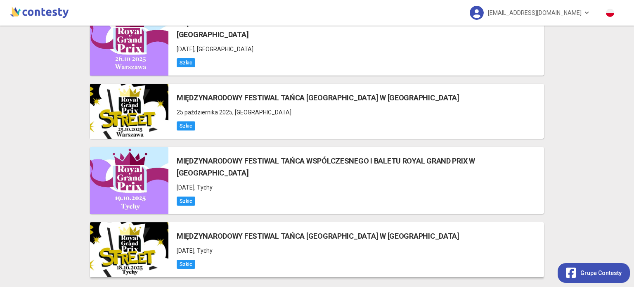
click at [178, 259] on span "Szkic" at bounding box center [186, 263] width 19 height 9
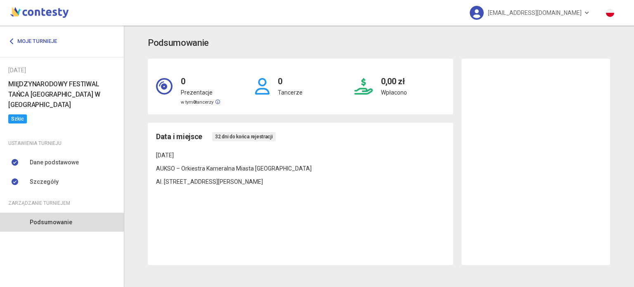
click at [68, 259] on div "Moje turnieje [DATE] MIĘDZYNARODOWY FESTIWAL TAŃCA [GEOGRAPHIC_DATA] W TYCHACH …" at bounding box center [62, 156] width 124 height 261
click at [69, 219] on span "Podsumowanie" at bounding box center [51, 221] width 42 height 9
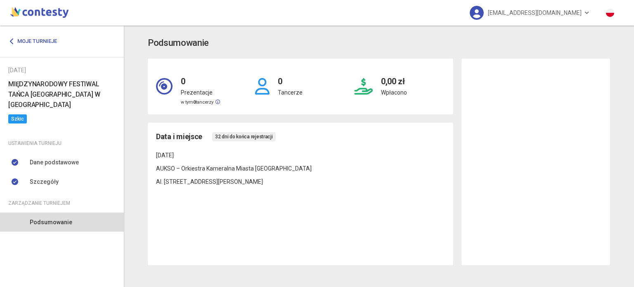
click at [587, 122] on div at bounding box center [535, 162] width 148 height 206
drag, startPoint x: 482, startPoint y: 188, endPoint x: 248, endPoint y: 199, distance: 233.7
click at [476, 189] on div at bounding box center [535, 162] width 148 height 206
click at [184, 198] on div "Data i miejsce 32 dni do końca rejestracji [DATE] AUKSO – Orkiestra Kameralna M…" at bounding box center [300, 194] width 305 height 142
click at [37, 45] on link "Moje turnieje" at bounding box center [35, 41] width 55 height 15
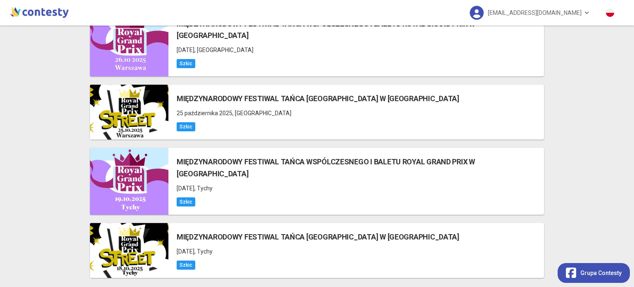
scroll to position [49, 0]
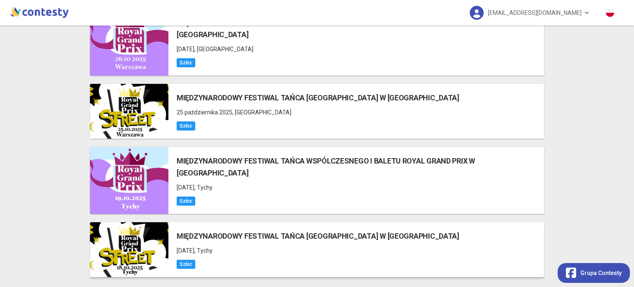
click at [220, 259] on div "Szkic" at bounding box center [318, 263] width 283 height 9
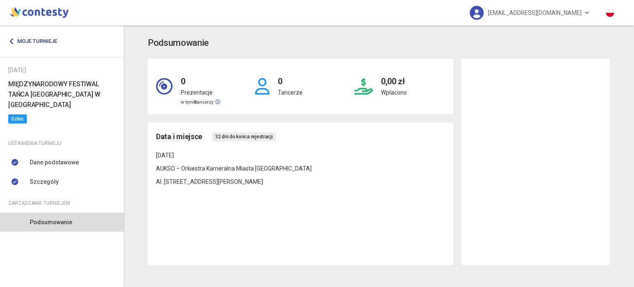
click at [64, 39] on div "Moje turnieje" at bounding box center [62, 41] width 124 height 31
click at [49, 40] on link "Moje turnieje" at bounding box center [35, 41] width 55 height 15
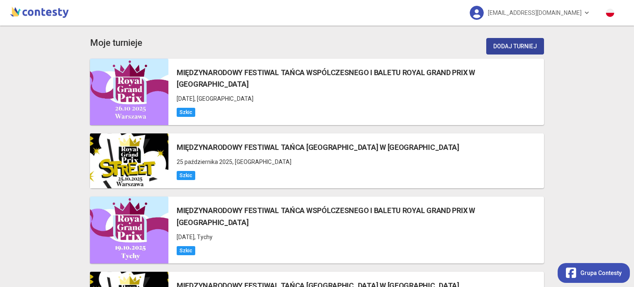
click at [528, 44] on button "Dodaj turniej" at bounding box center [515, 46] width 58 height 16
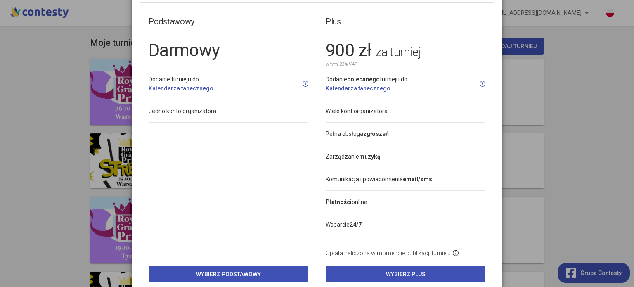
scroll to position [61, 0]
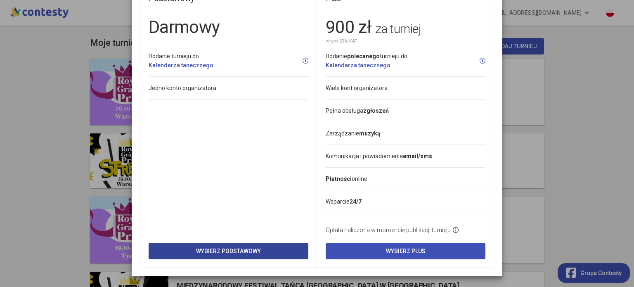
click at [196, 247] on button "Wybierz Podstawowy" at bounding box center [228, 251] width 160 height 16
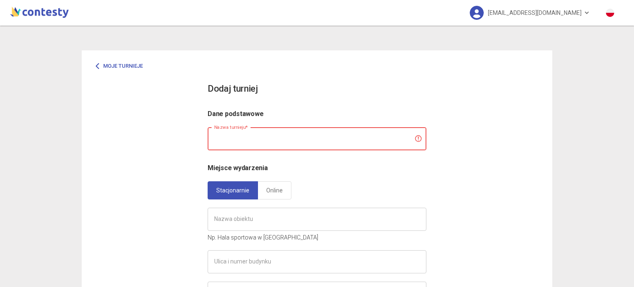
click at [236, 146] on input "text" at bounding box center [316, 138] width 219 height 23
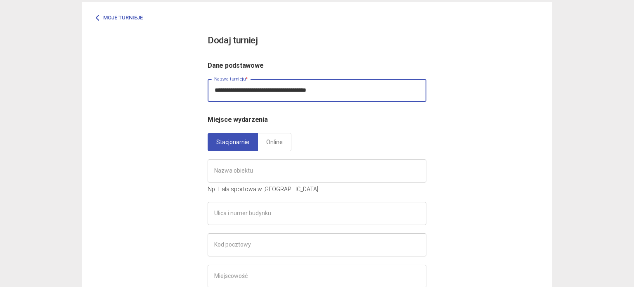
scroll to position [82, 0]
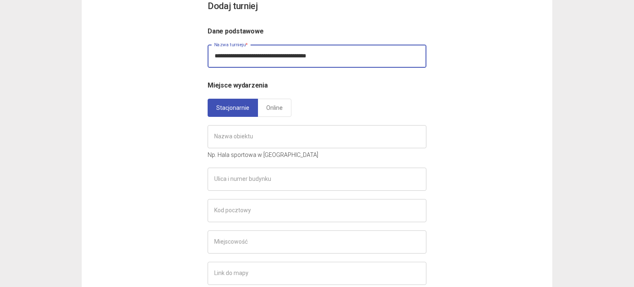
type input "**********"
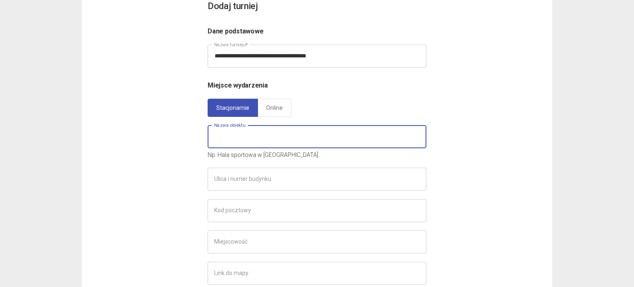
click at [245, 137] on input "text" at bounding box center [316, 136] width 219 height 23
paste input "**********"
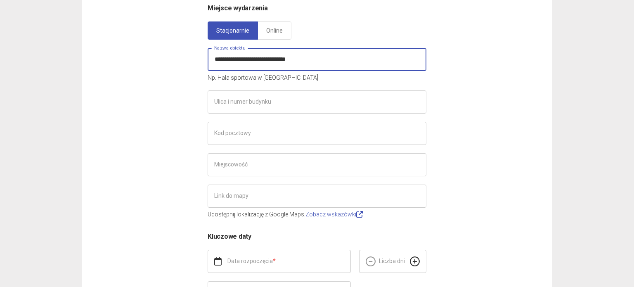
scroll to position [165, 0]
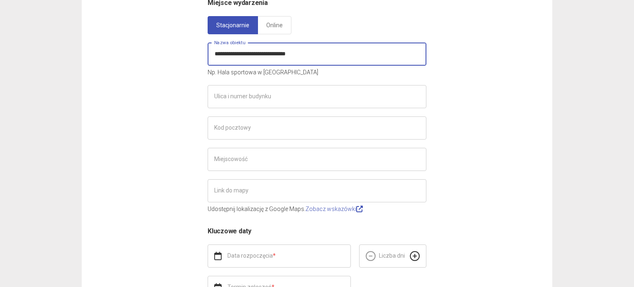
type input "**********"
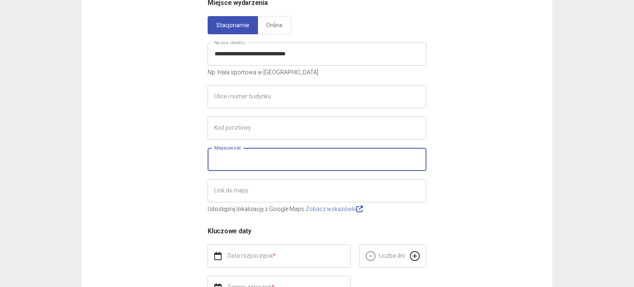
click at [268, 156] on input "text" at bounding box center [316, 159] width 219 height 23
type input "*****"
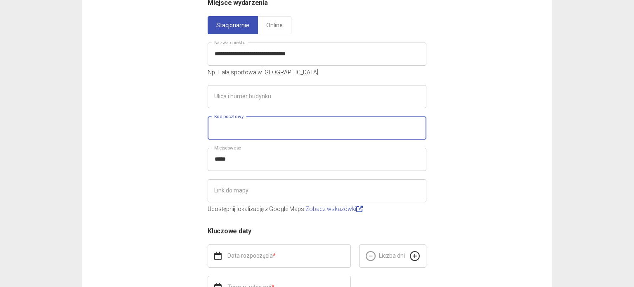
click at [240, 134] on input "text" at bounding box center [316, 127] width 219 height 23
paste input "******"
click at [222, 123] on input "******" at bounding box center [316, 127] width 219 height 23
type input "*****"
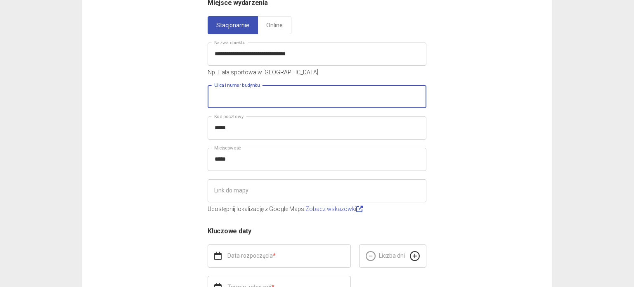
click at [237, 97] on input "text" at bounding box center [316, 96] width 219 height 23
paste input "**********"
type input "**********"
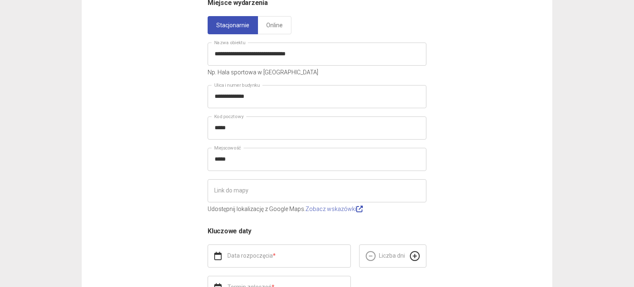
click at [152, 111] on div "**********" at bounding box center [317, 122] width 470 height 475
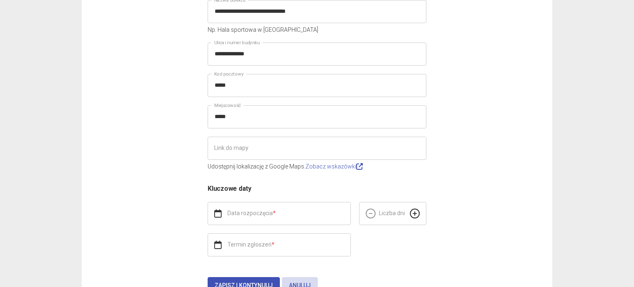
scroll to position [222, 0]
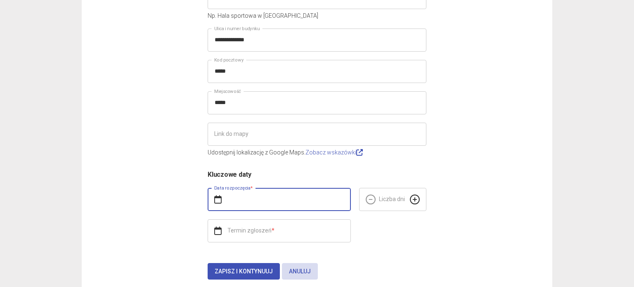
click at [257, 202] on input "text" at bounding box center [278, 199] width 143 height 23
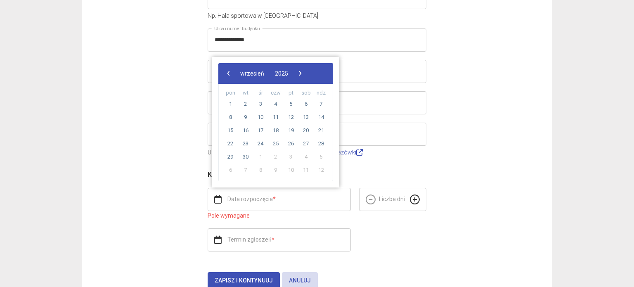
click at [415, 199] on icon at bounding box center [415, 199] width 10 height 10
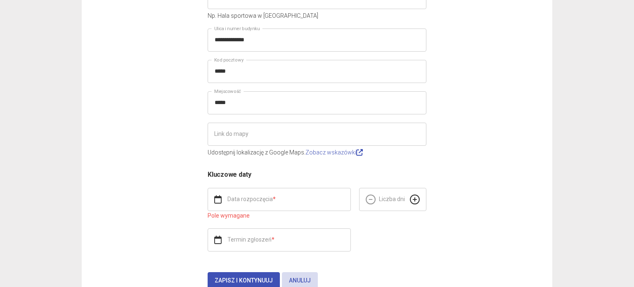
drag, startPoint x: 412, startPoint y: 198, endPoint x: 404, endPoint y: 198, distance: 8.2
click at [412, 198] on icon at bounding box center [415, 199] width 10 height 10
type input "*"
click at [304, 193] on input "text" at bounding box center [278, 199] width 143 height 23
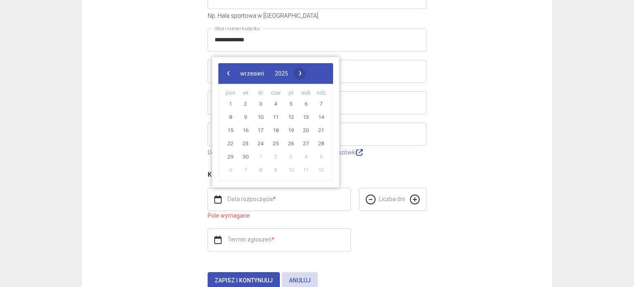
click at [306, 71] on span "›" at bounding box center [300, 73] width 12 height 12
click at [312, 71] on span "›" at bounding box center [306, 73] width 12 height 12
click at [303, 71] on span "›" at bounding box center [296, 73] width 12 height 12
click at [226, 72] on span "‹" at bounding box center [228, 73] width 12 height 12
drag, startPoint x: 312, startPoint y: 161, endPoint x: 306, endPoint y: 155, distance: 8.8
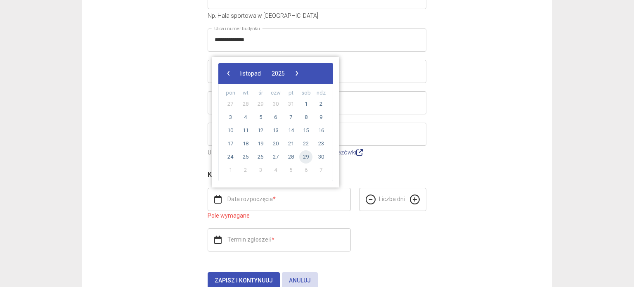
click at [306, 155] on span "29" at bounding box center [305, 156] width 13 height 13
type input "**********"
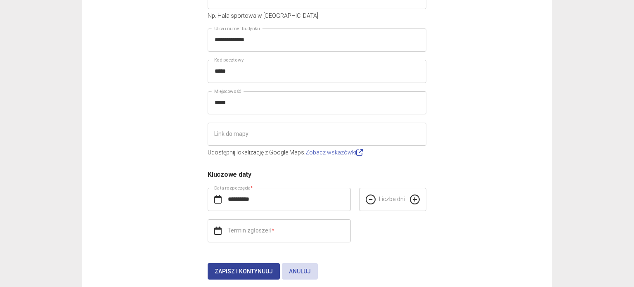
click at [238, 264] on button "Zapisz i kontynuuj" at bounding box center [243, 271] width 72 height 16
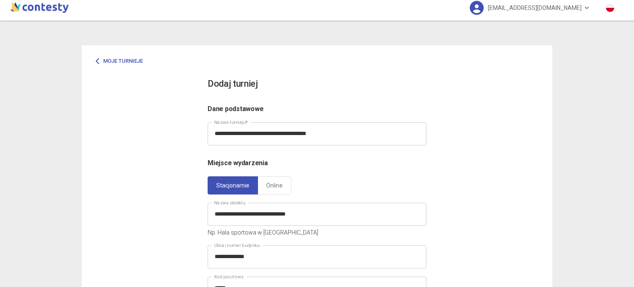
scroll to position [0, 0]
